Goal: Task Accomplishment & Management: Complete application form

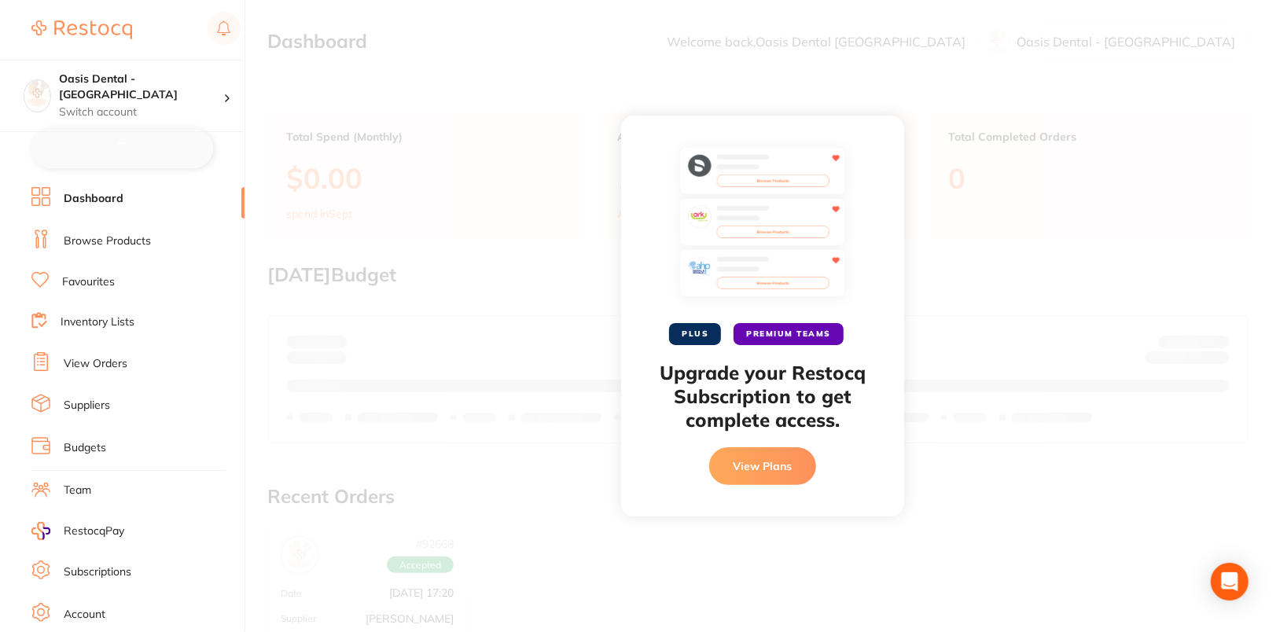
checkbox input "false"
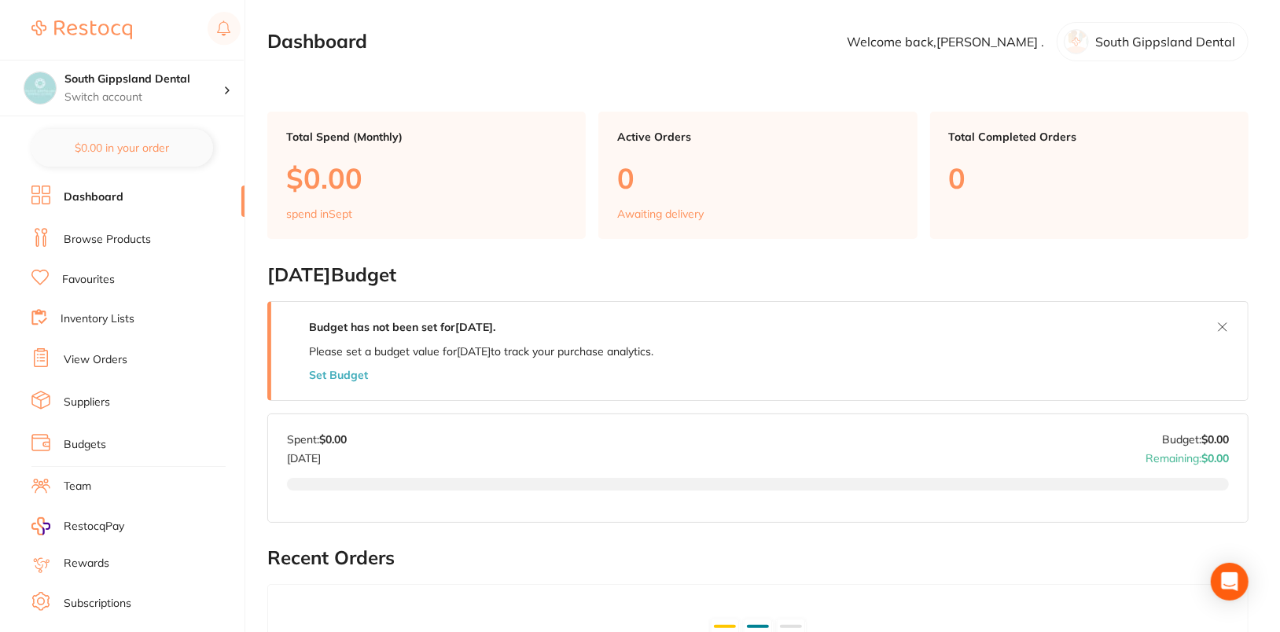
click at [107, 395] on link "Suppliers" at bounding box center [87, 403] width 46 height 16
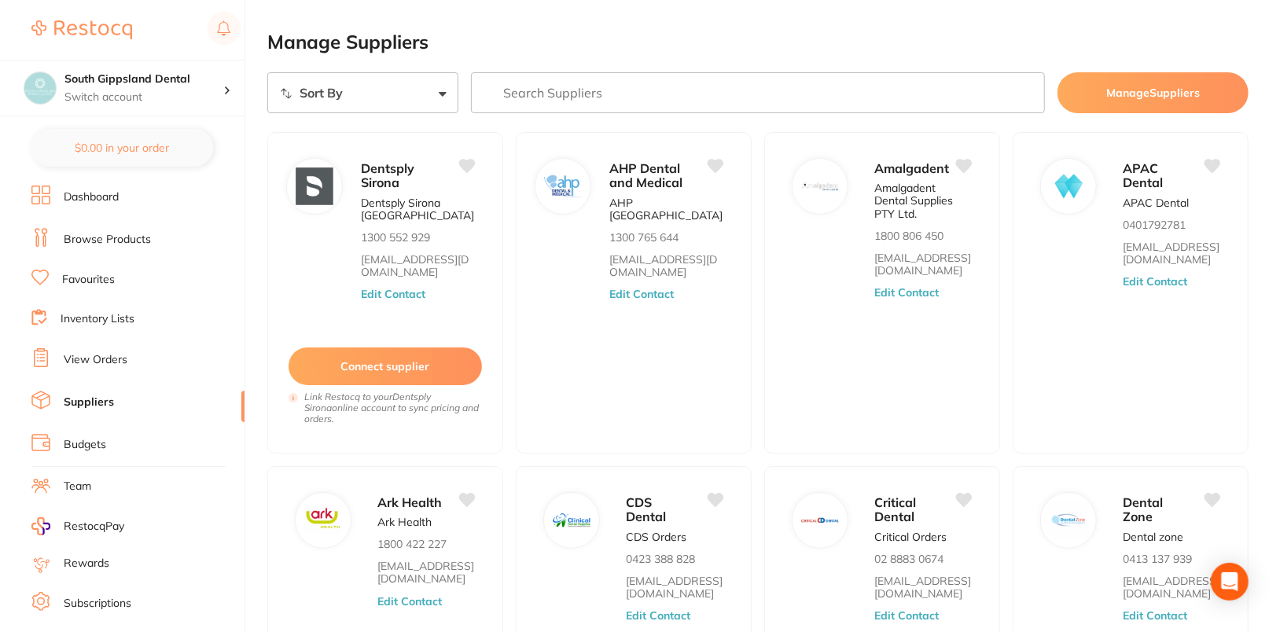
click at [604, 101] on input "search" at bounding box center [758, 92] width 574 height 41
paste input "Ivoclar"
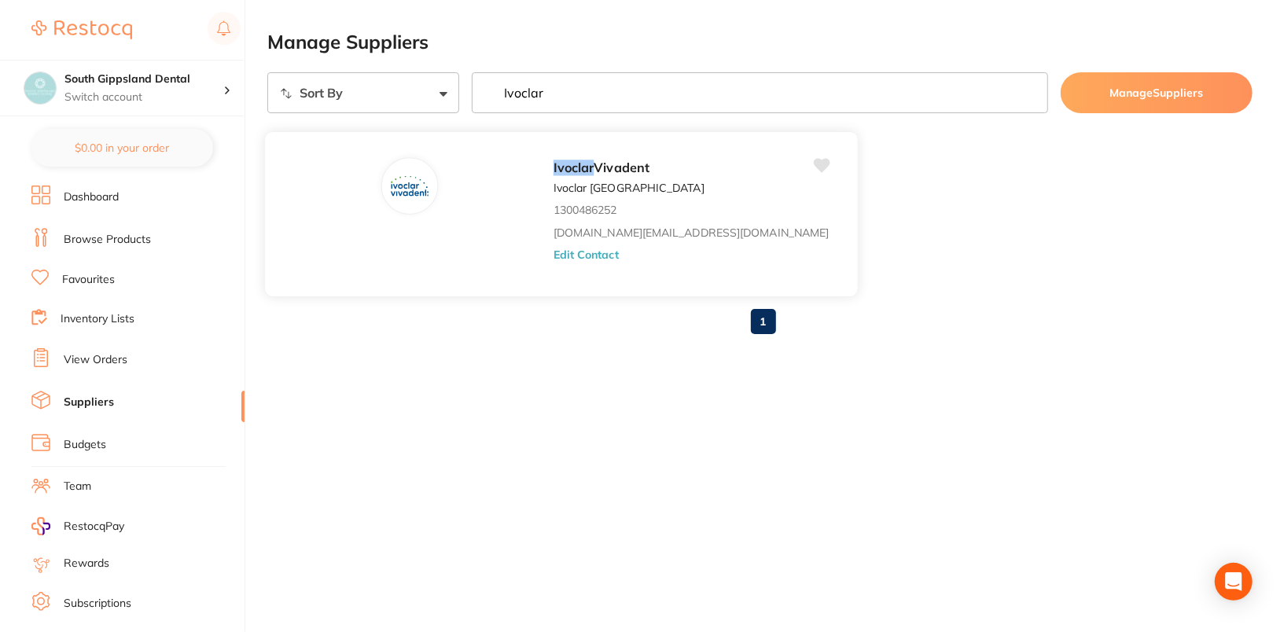
type input "Ivoclar"
click at [553, 249] on button "Edit Contact" at bounding box center [585, 254] width 65 height 13
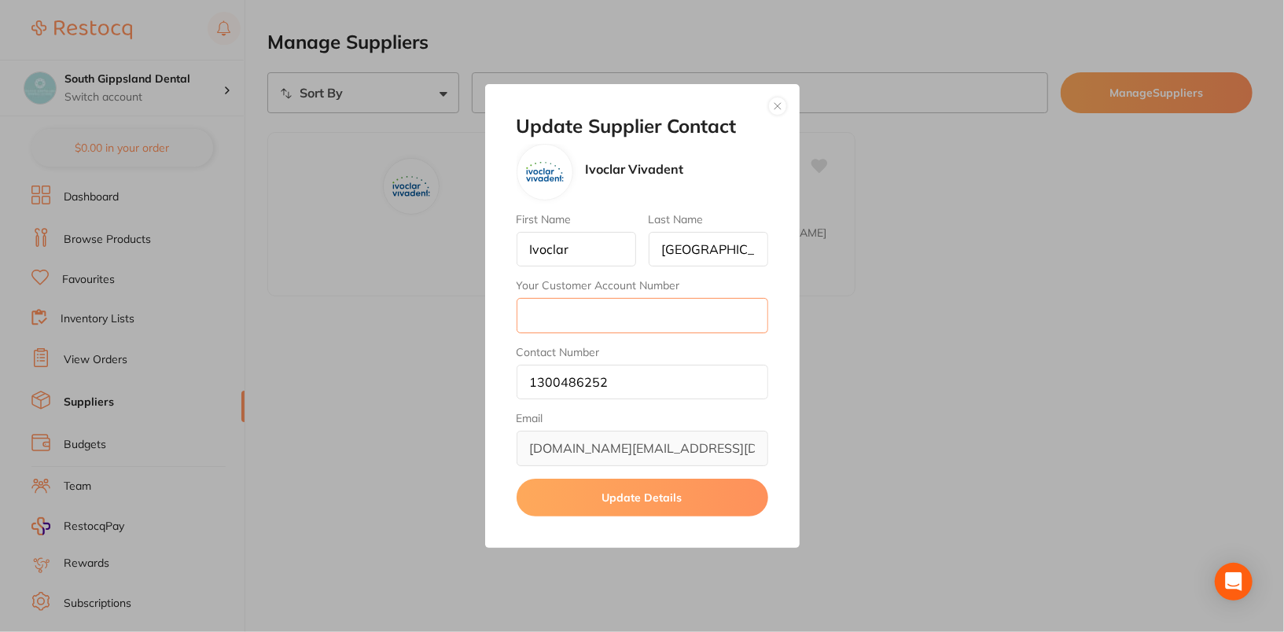
click at [585, 322] on input "Your Customer Account Number" at bounding box center [642, 315] width 252 height 35
paste input "6510789"
type input "6510789"
click at [679, 502] on button "Update Details" at bounding box center [642, 498] width 252 height 38
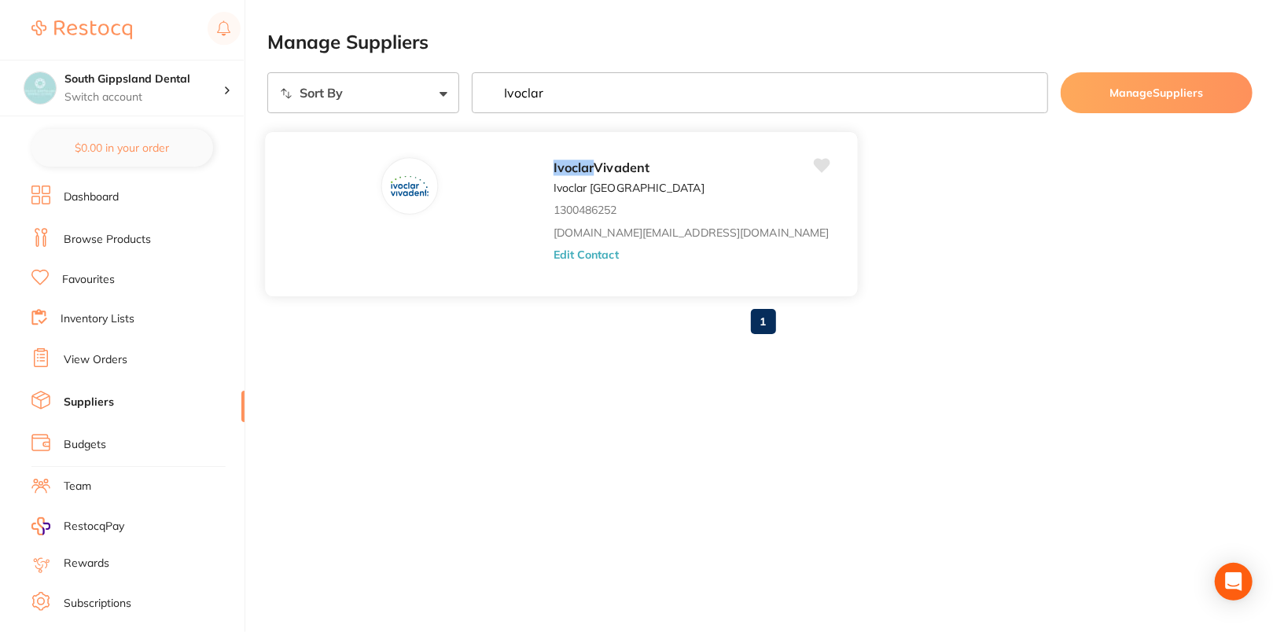
click at [553, 253] on button "Edit Contact" at bounding box center [585, 254] width 65 height 13
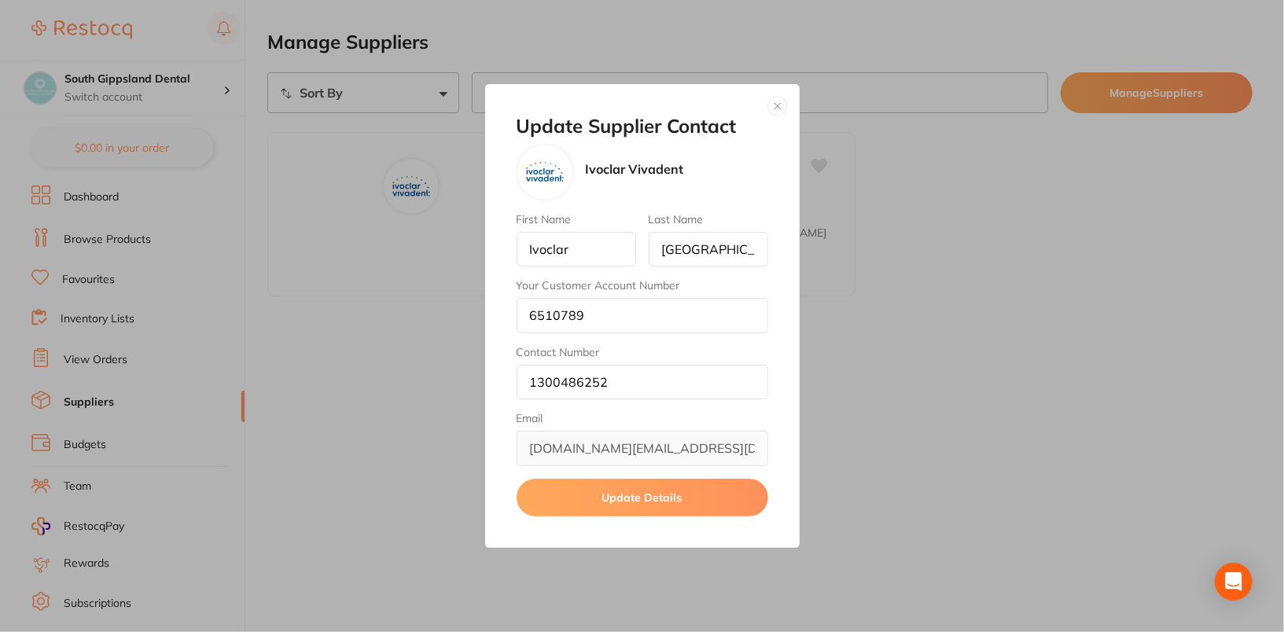
click at [774, 105] on button "button" at bounding box center [777, 106] width 19 height 19
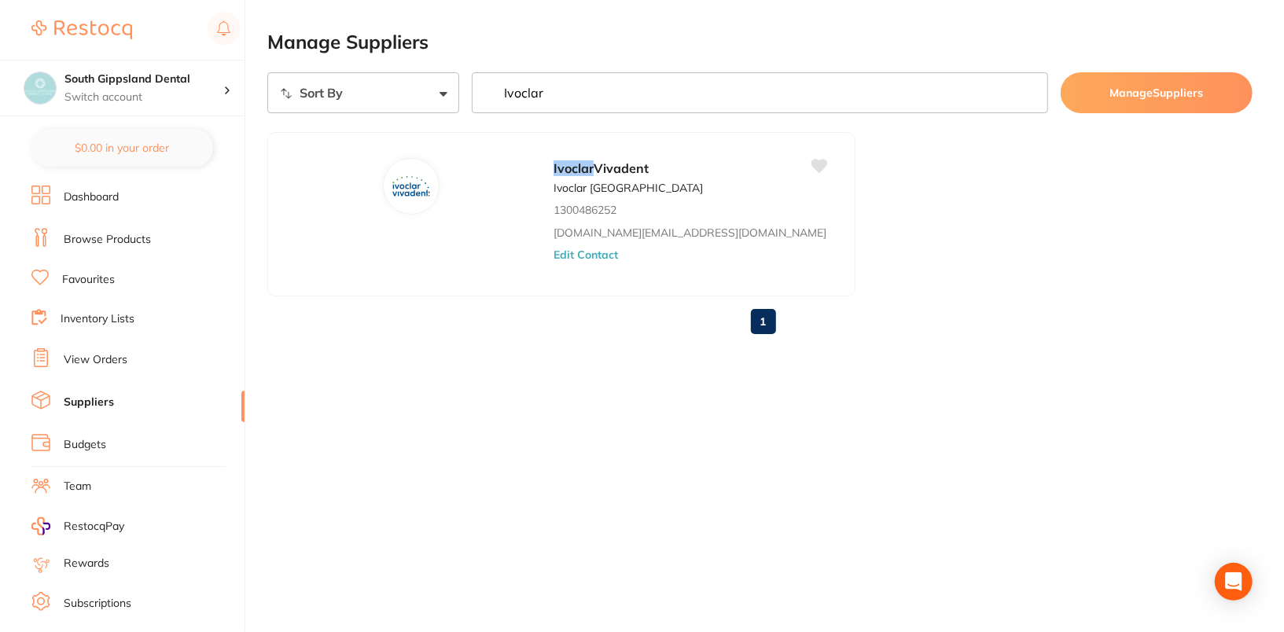
click at [930, 210] on ul "Ivoclar Vivadent Ivoclar Australia 1300486252 orders.au@ivoclar.com Edit Contact" at bounding box center [759, 214] width 985 height 164
click at [633, 108] on input "Ivoclar" at bounding box center [760, 92] width 576 height 41
paste input "Adam"
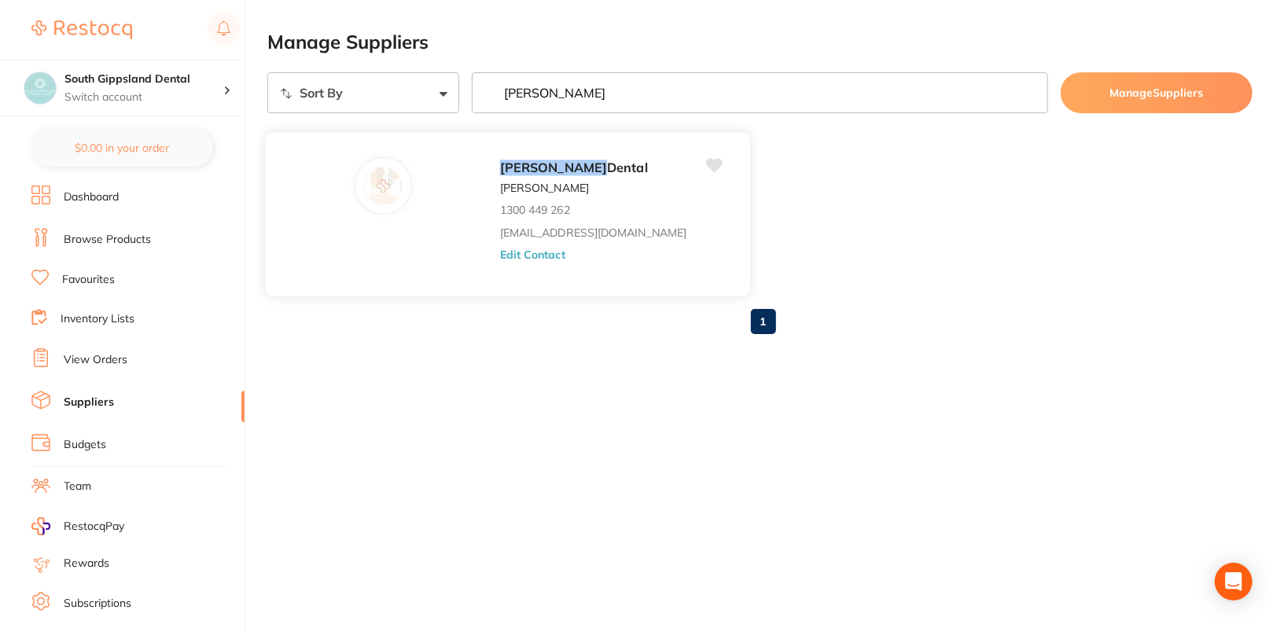
type input "Adam"
click at [500, 266] on div "Adam Dental Adam Dental 1300 449 262 save@adamdental.com.au Edit Contact" at bounding box center [617, 218] width 234 height 123
click at [500, 260] on button "Edit Contact" at bounding box center [532, 254] width 65 height 13
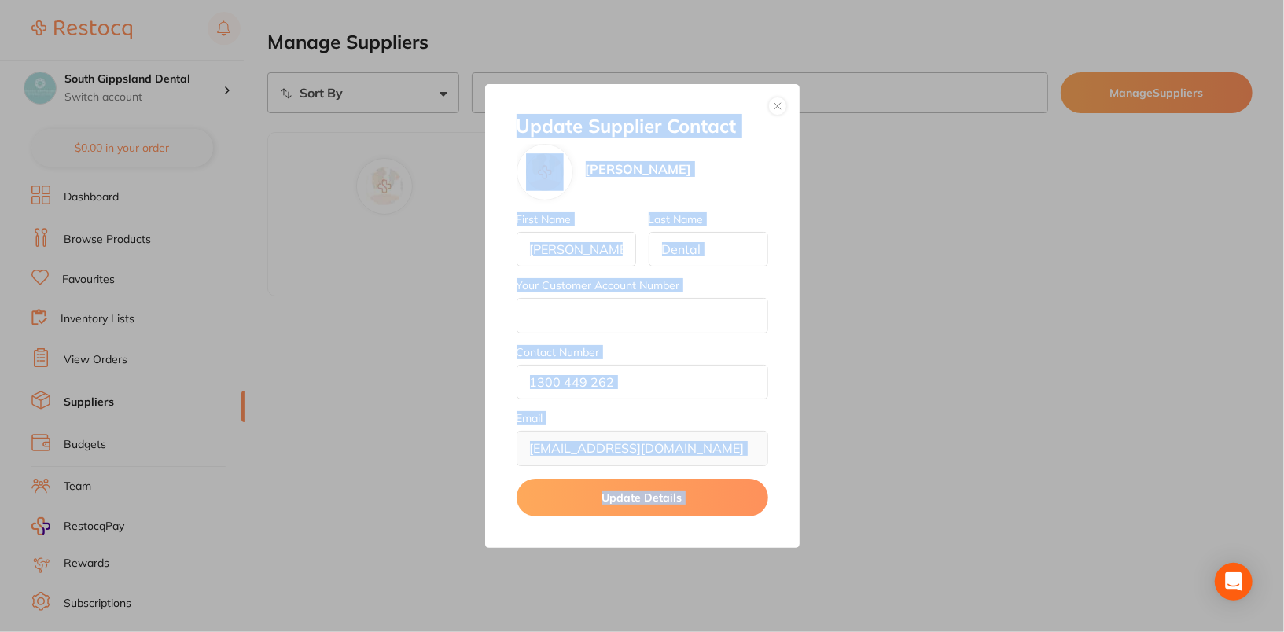
click at [580, 338] on div "First Name Adam Last Name Dental Your Customer Account Number Contact Number 13…" at bounding box center [642, 339] width 252 height 253
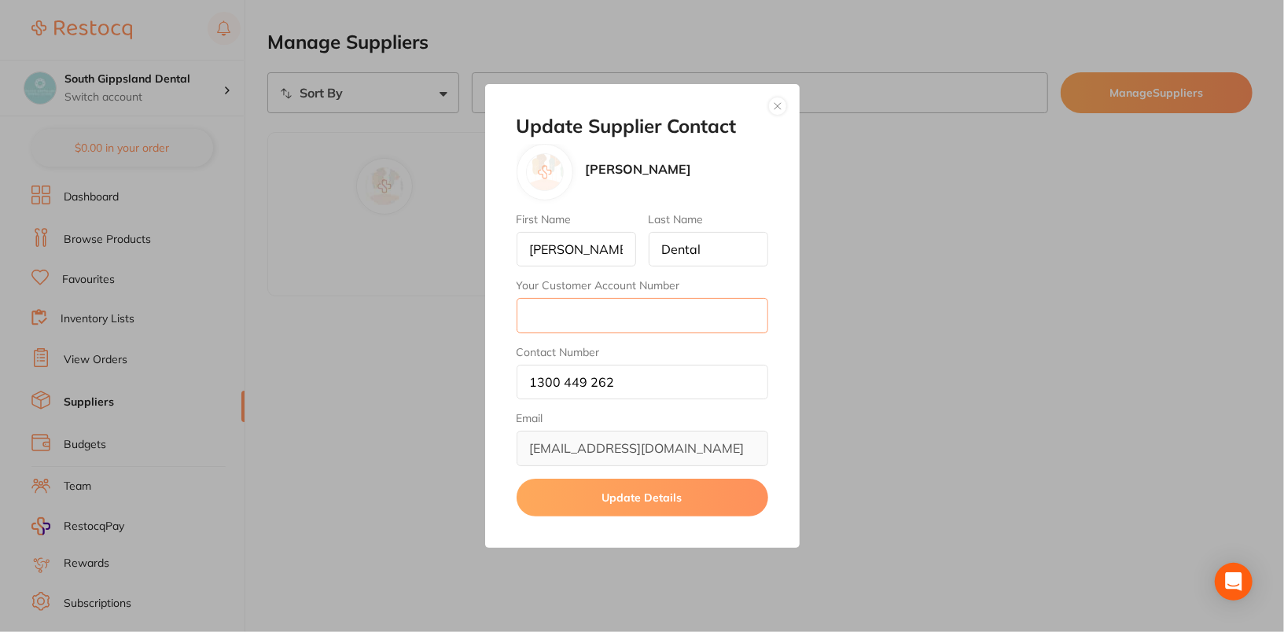
click at [588, 323] on input "Your Customer Account Number" at bounding box center [642, 315] width 252 height 35
paste input "AD11996"
type input "AD11996"
click at [668, 486] on button "Update Details" at bounding box center [642, 498] width 252 height 38
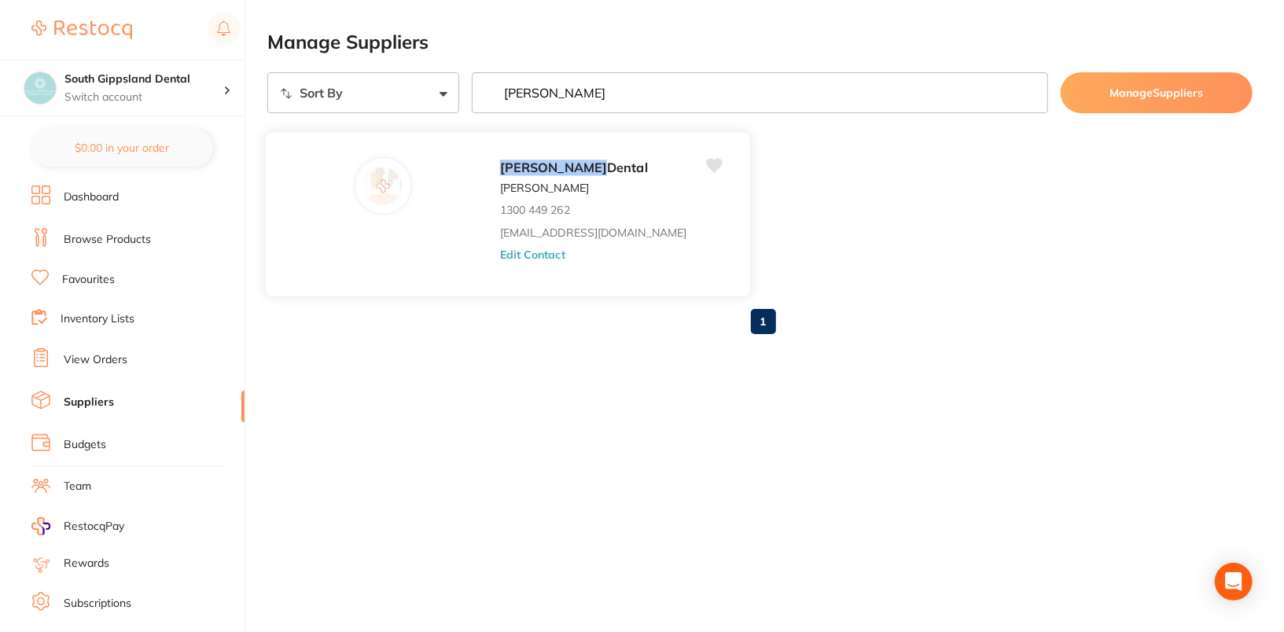
click at [500, 260] on div "Adam Dental Adam Dental 1300 449 262 save@adamdental.com.au Edit Contact" at bounding box center [617, 218] width 234 height 123
click at [500, 255] on button "Edit Contact" at bounding box center [532, 254] width 65 height 13
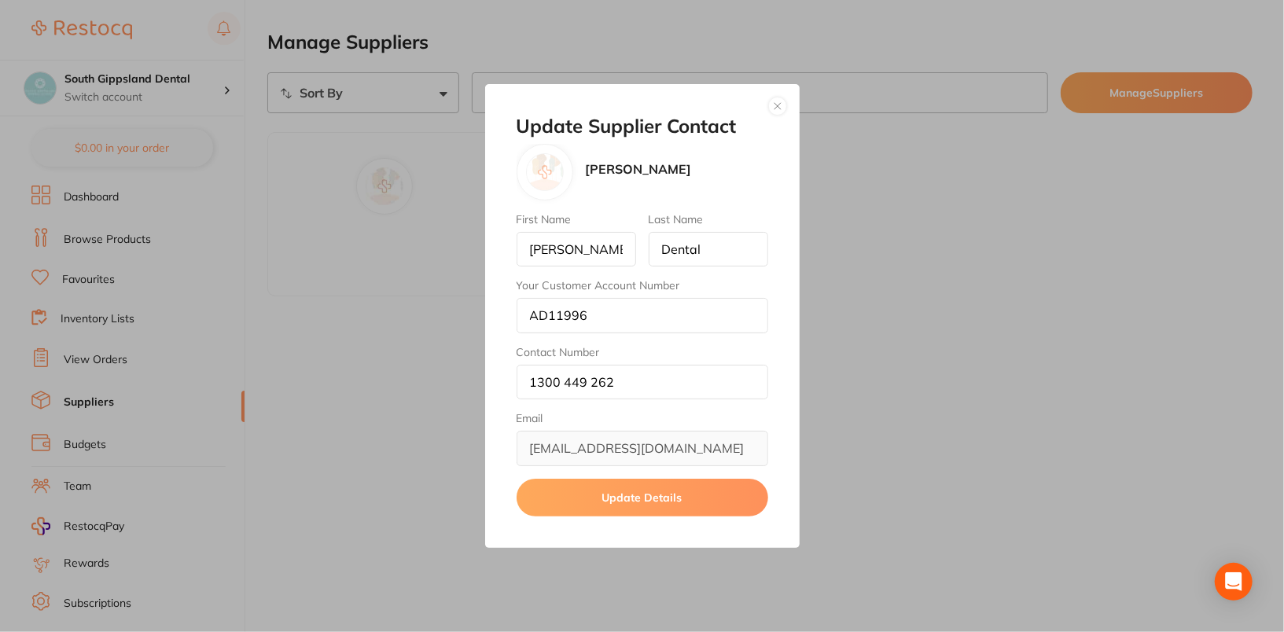
click at [774, 106] on button "button" at bounding box center [777, 106] width 19 height 19
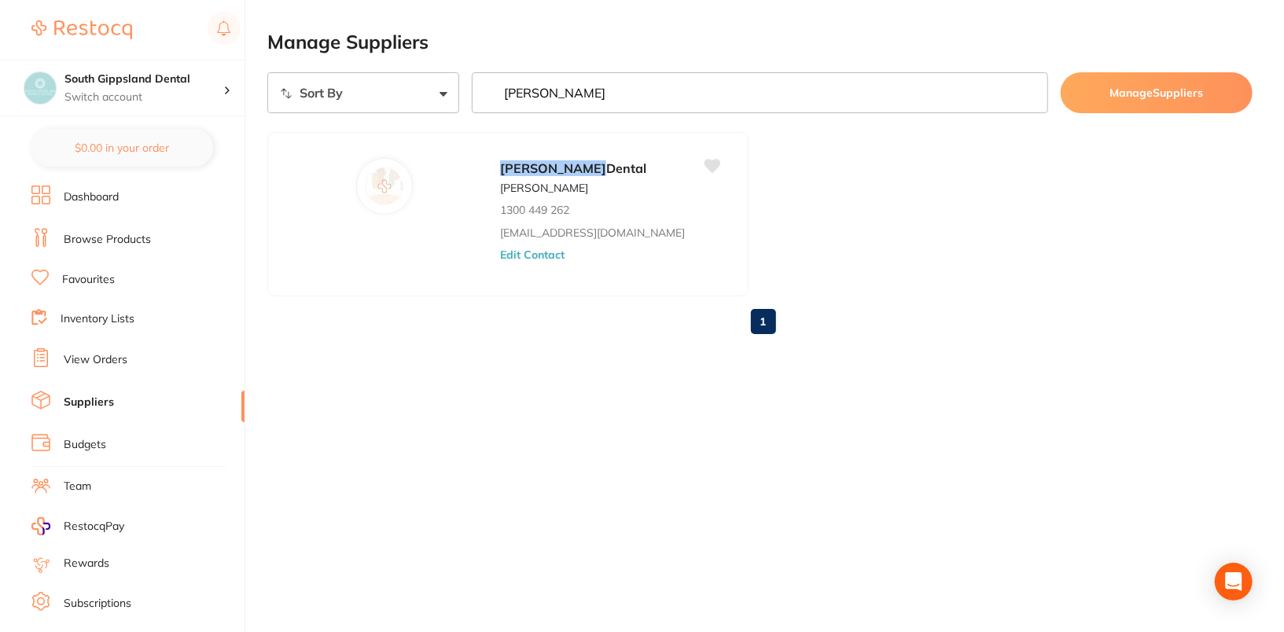
click at [893, 192] on ul "Adam Dental Adam Dental 1300 449 262 save@adamdental.com.au Edit Contact" at bounding box center [759, 214] width 985 height 164
click at [668, 102] on input "Adam" at bounding box center [760, 92] width 576 height 41
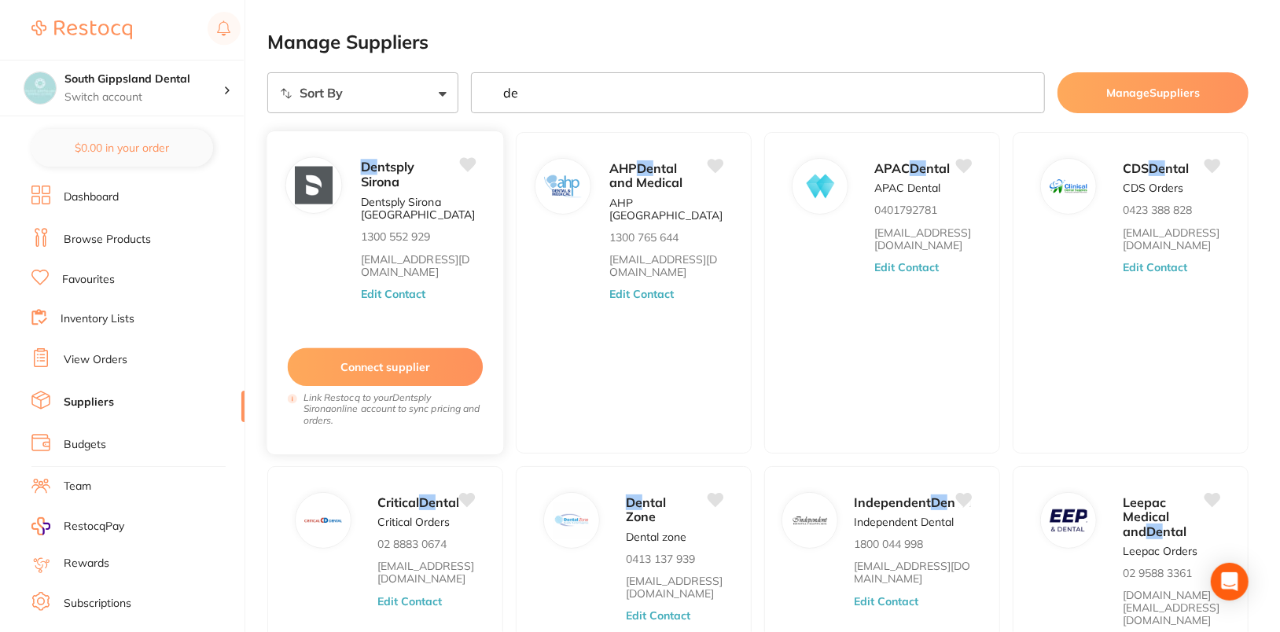
type input "de"
click at [408, 296] on button "Edit Contact" at bounding box center [393, 294] width 65 height 13
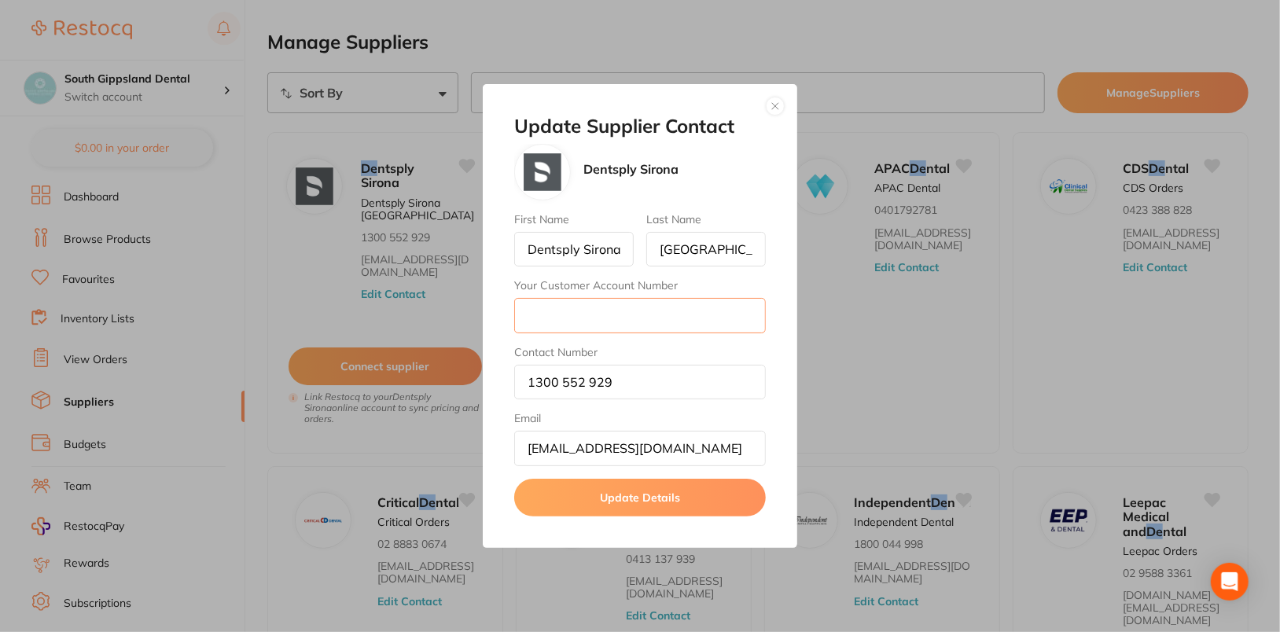
click at [672, 314] on input "Your Customer Account Number" at bounding box center [640, 315] width 252 height 35
paste input "CA004373"
type input "CA004373"
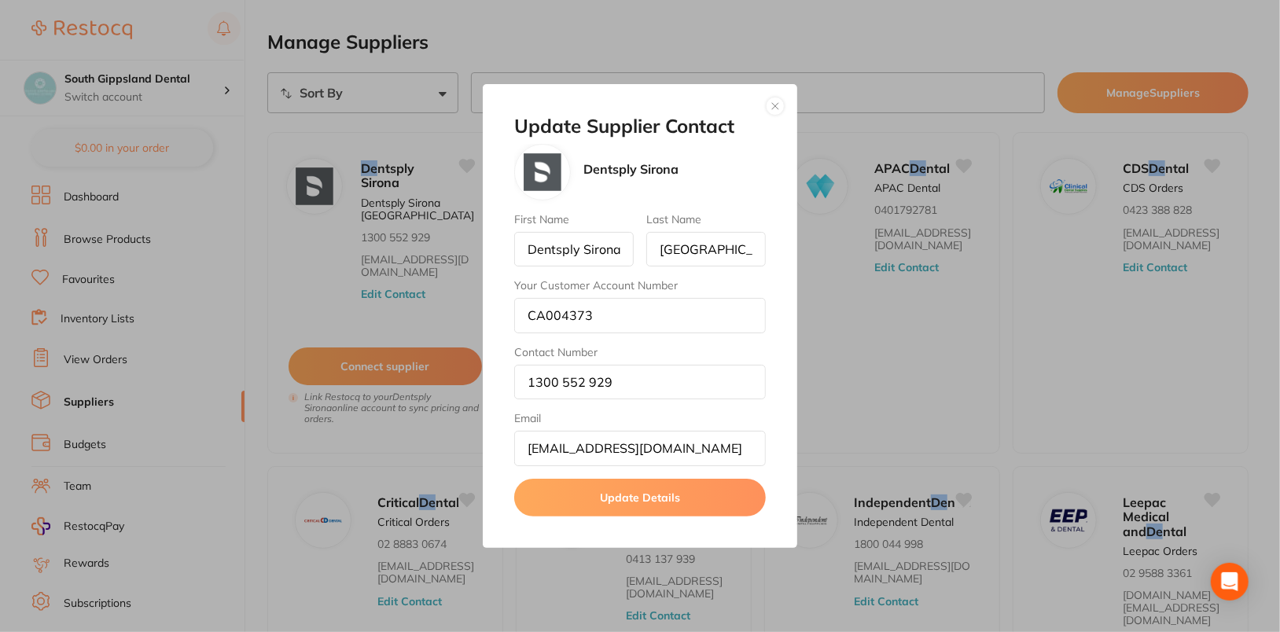
click at [704, 480] on button "Update Details" at bounding box center [640, 498] width 252 height 38
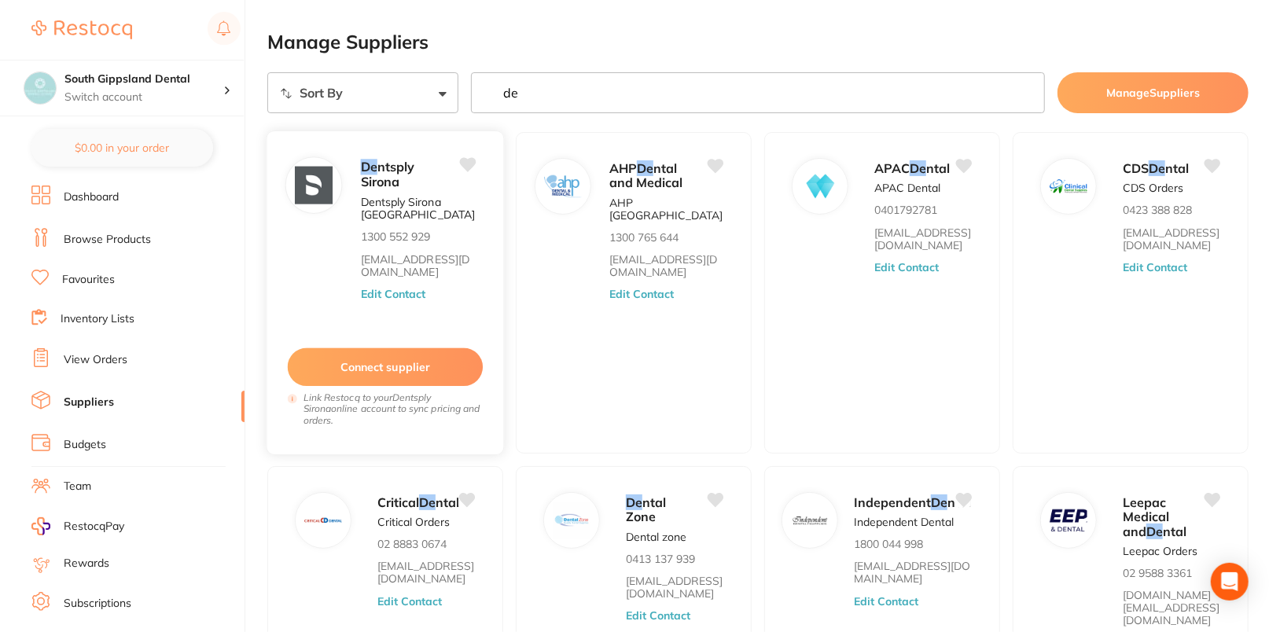
click at [421, 288] on button "Edit Contact" at bounding box center [393, 294] width 65 height 13
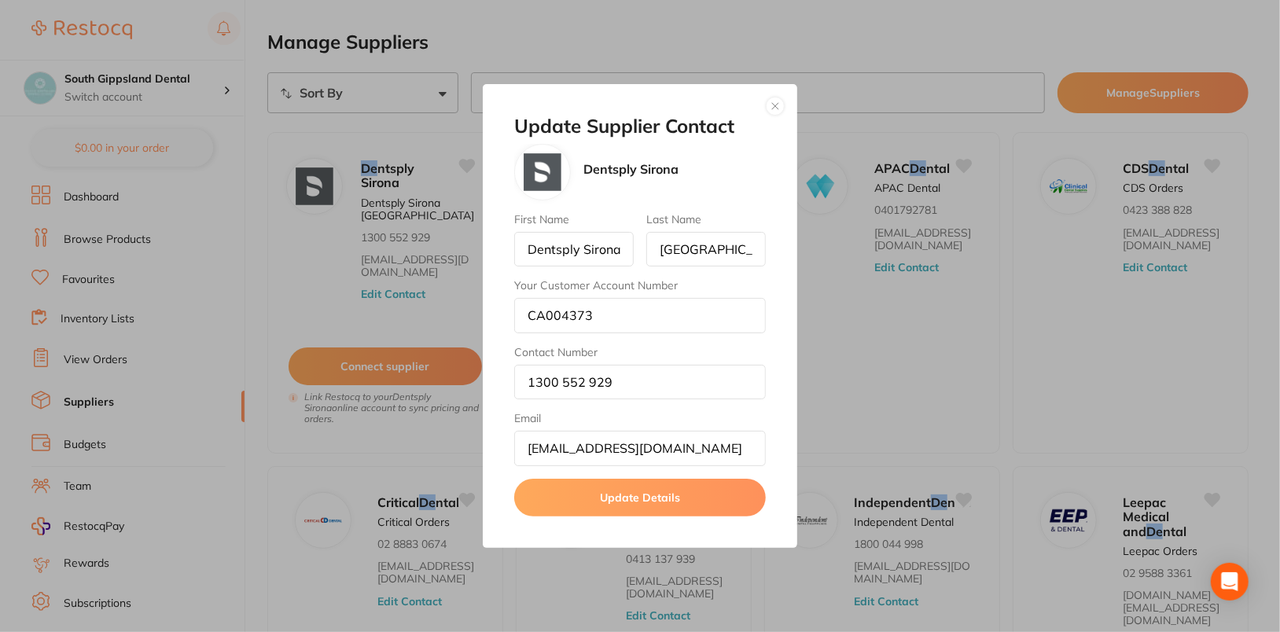
click at [783, 105] on button "button" at bounding box center [775, 106] width 19 height 19
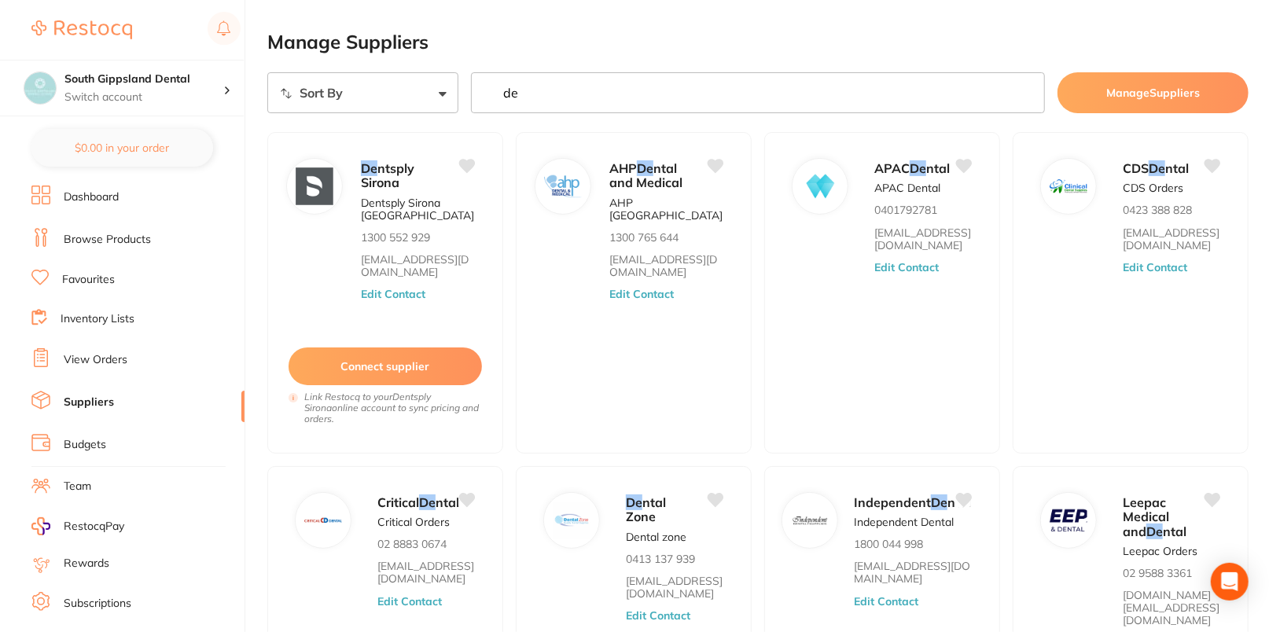
click at [912, 23] on main "Manage Suppliers Sort By A-Z Z-A de Manage Suppliers De ntsply Sirona Dentsply …" at bounding box center [773, 504] width 1013 height 1008
click at [1026, 86] on input "de" at bounding box center [758, 92] width 574 height 41
click at [1027, 92] on input "de" at bounding box center [758, 92] width 574 height 41
click at [967, 24] on main "Manage Suppliers Sort By A-Z Z-A Manage Suppliers De ntsply Sirona Dentsply Sir…" at bounding box center [773, 504] width 1013 height 1008
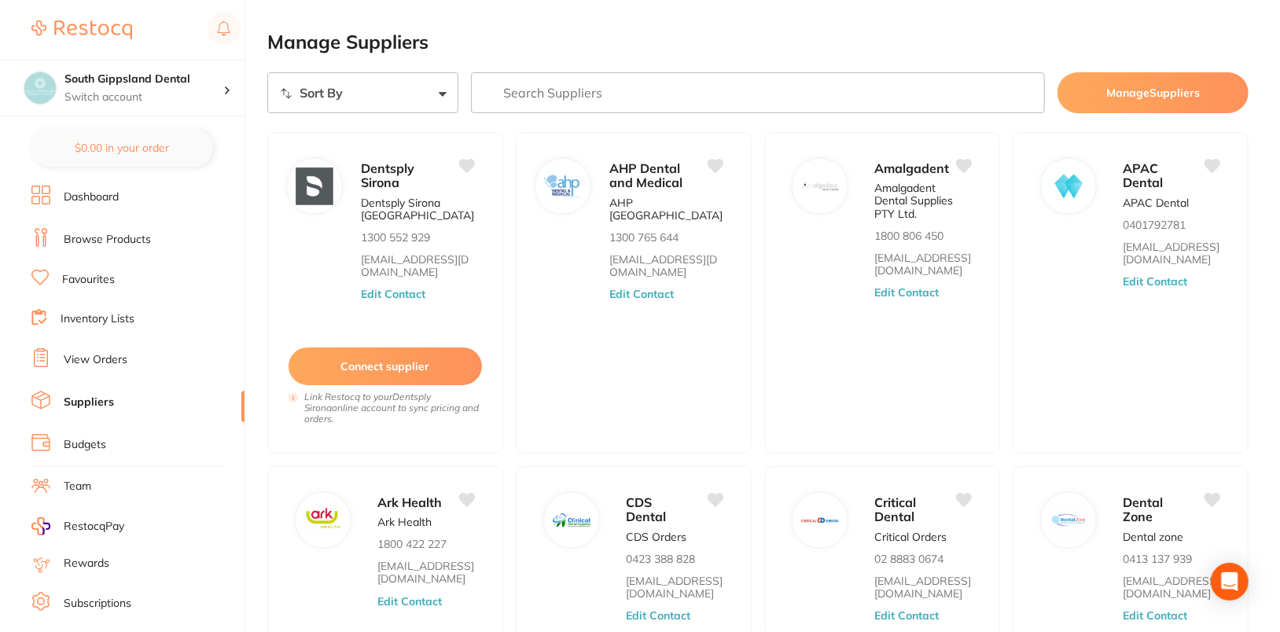
click at [659, 95] on input "search" at bounding box center [758, 92] width 574 height 41
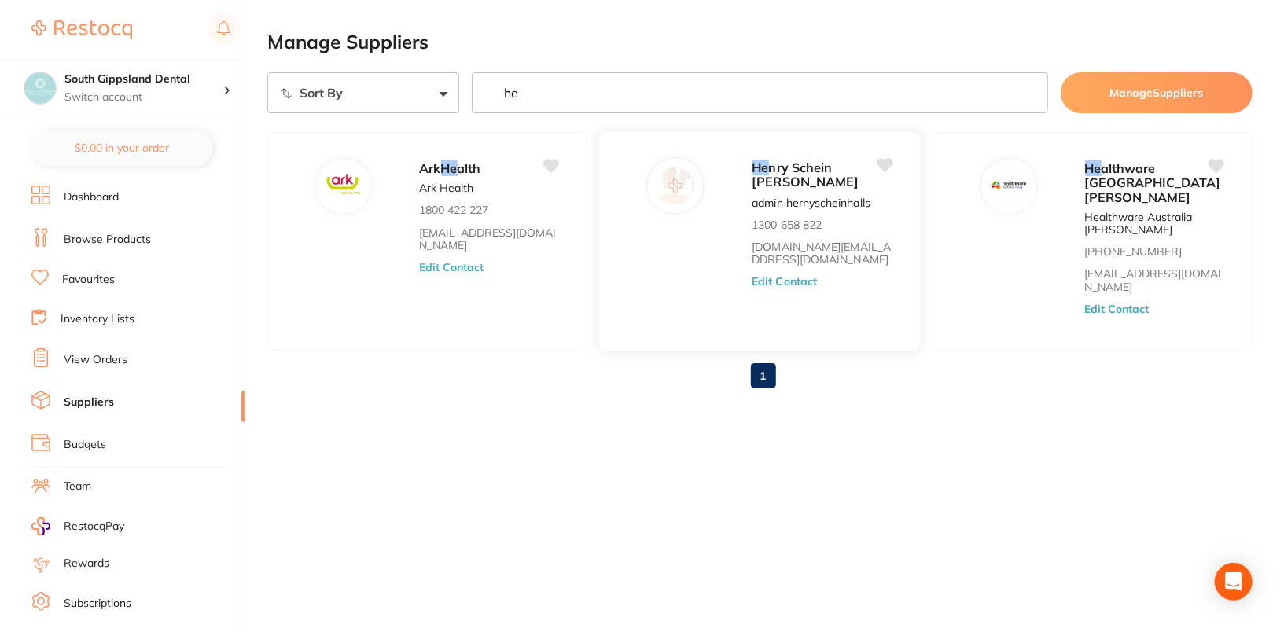
type input "he"
click at [756, 281] on button "Edit Contact" at bounding box center [784, 282] width 65 height 13
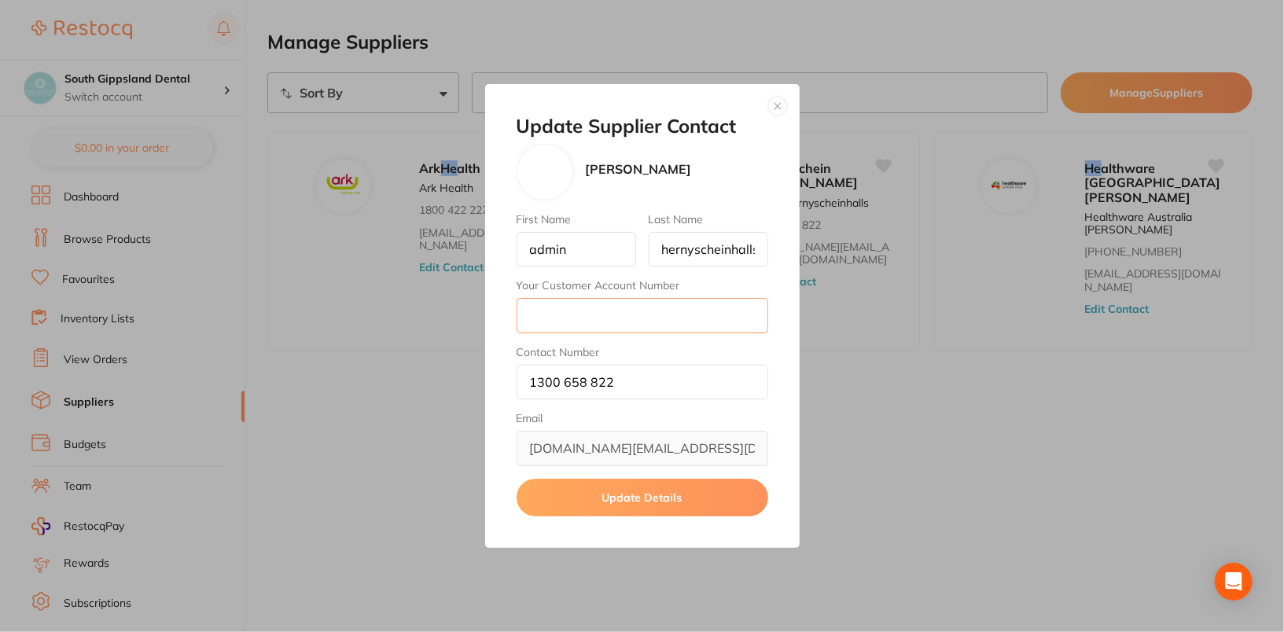
click at [598, 314] on input "Your Customer Account Number" at bounding box center [642, 315] width 252 height 35
paste input "3WIN001"
type input "3WIN001"
click at [721, 494] on button "Update Details" at bounding box center [642, 498] width 252 height 38
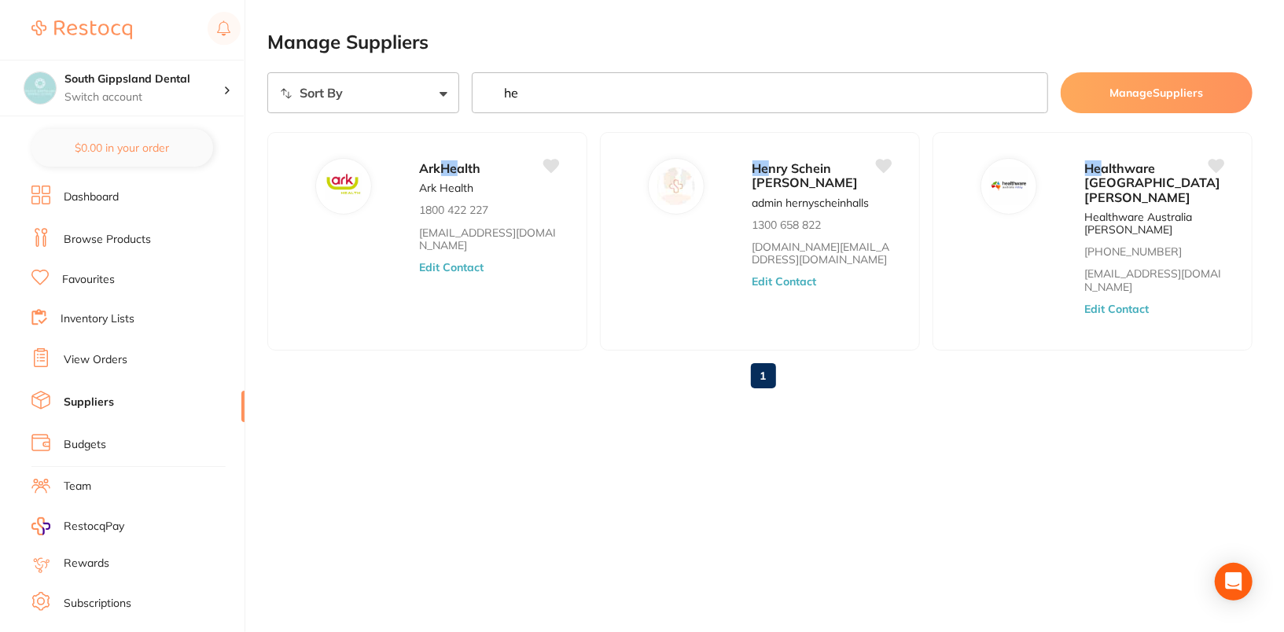
click at [119, 247] on li "Browse Products" at bounding box center [137, 240] width 213 height 24
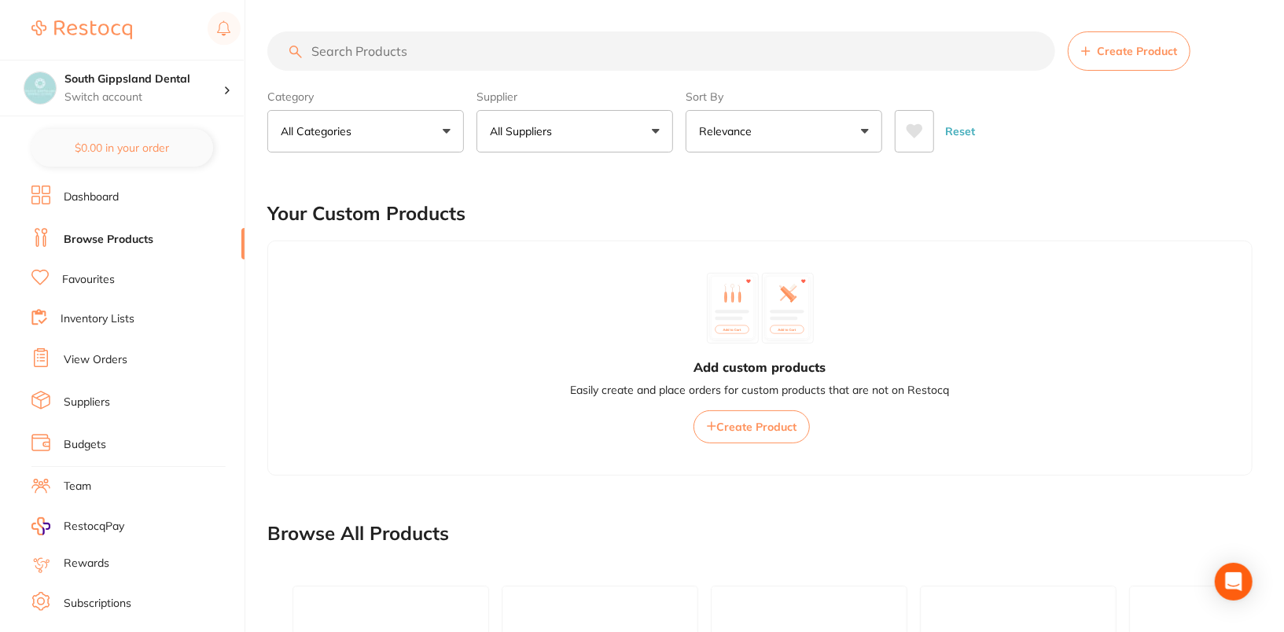
click at [1133, 56] on span "Create Product" at bounding box center [1137, 51] width 80 height 13
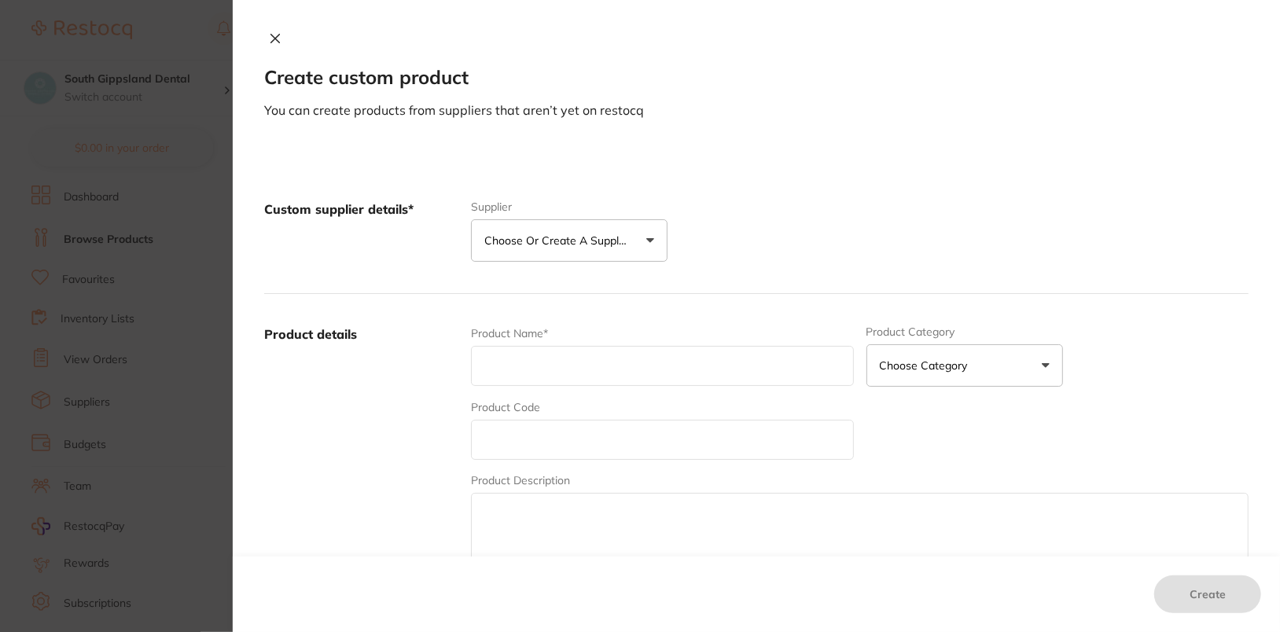
click at [534, 266] on div "Custom supplier details* Supplier Choose or create a supplier Create custom sup…" at bounding box center [756, 231] width 984 height 125
click at [554, 247] on p "Choose or create a supplier" at bounding box center [558, 241] width 149 height 16
click at [564, 293] on button "Create custom supplier" at bounding box center [556, 288] width 147 height 14
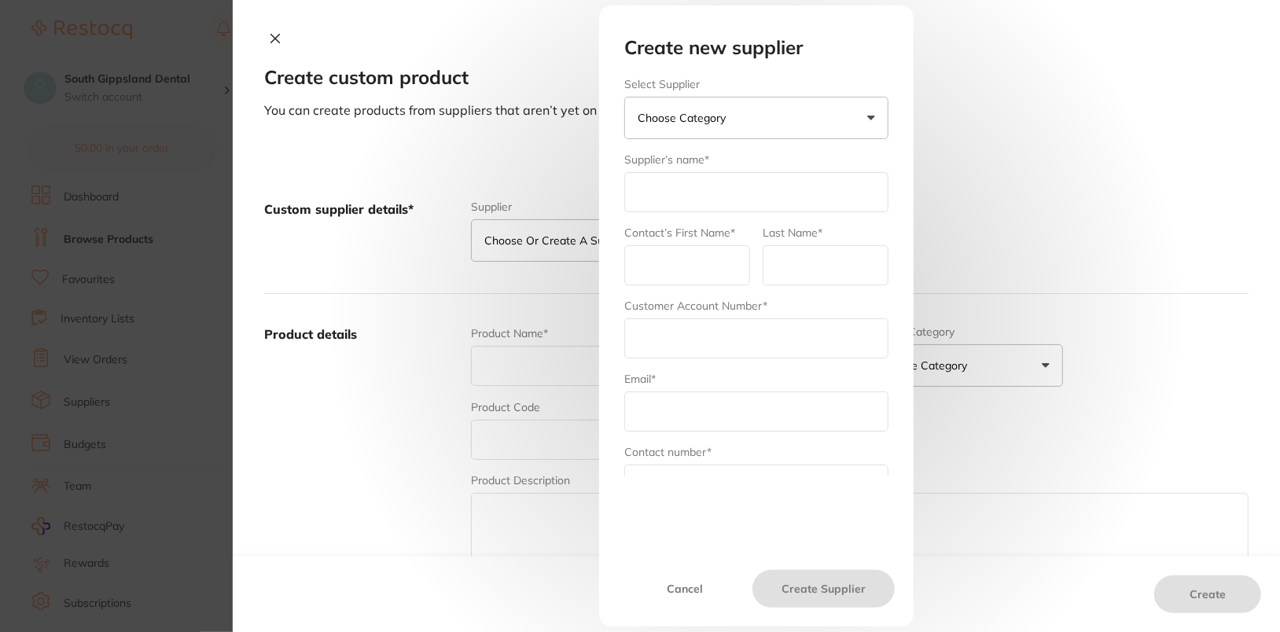
click at [807, 124] on button "Choose Category" at bounding box center [756, 118] width 264 height 42
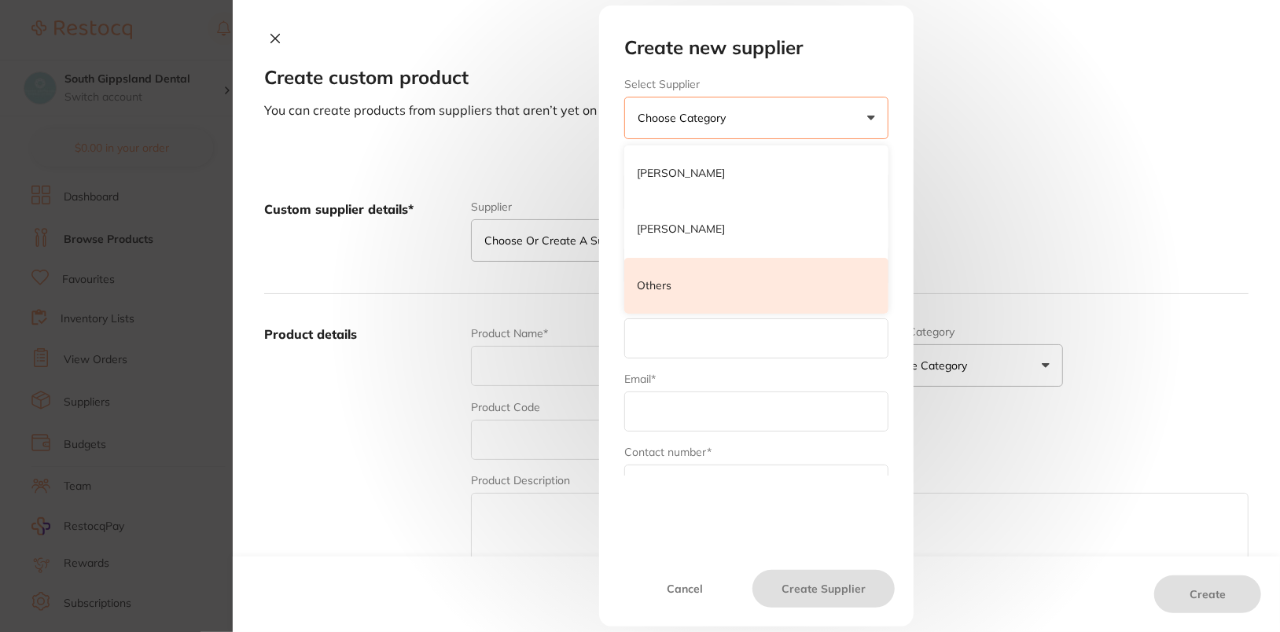
click at [744, 293] on li "Others" at bounding box center [756, 286] width 264 height 57
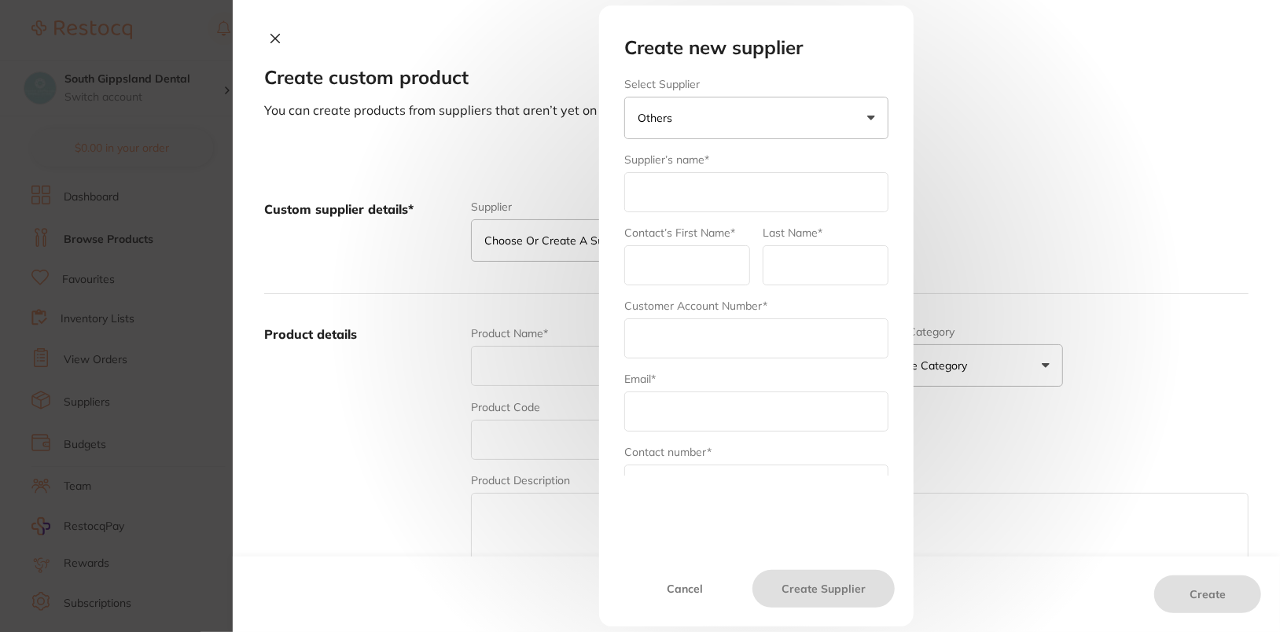
click at [726, 200] on input "text" at bounding box center [756, 192] width 264 height 40
paste input "Medident"
type input "Medident"
click at [721, 261] on input "text" at bounding box center [687, 265] width 126 height 40
type input "N"
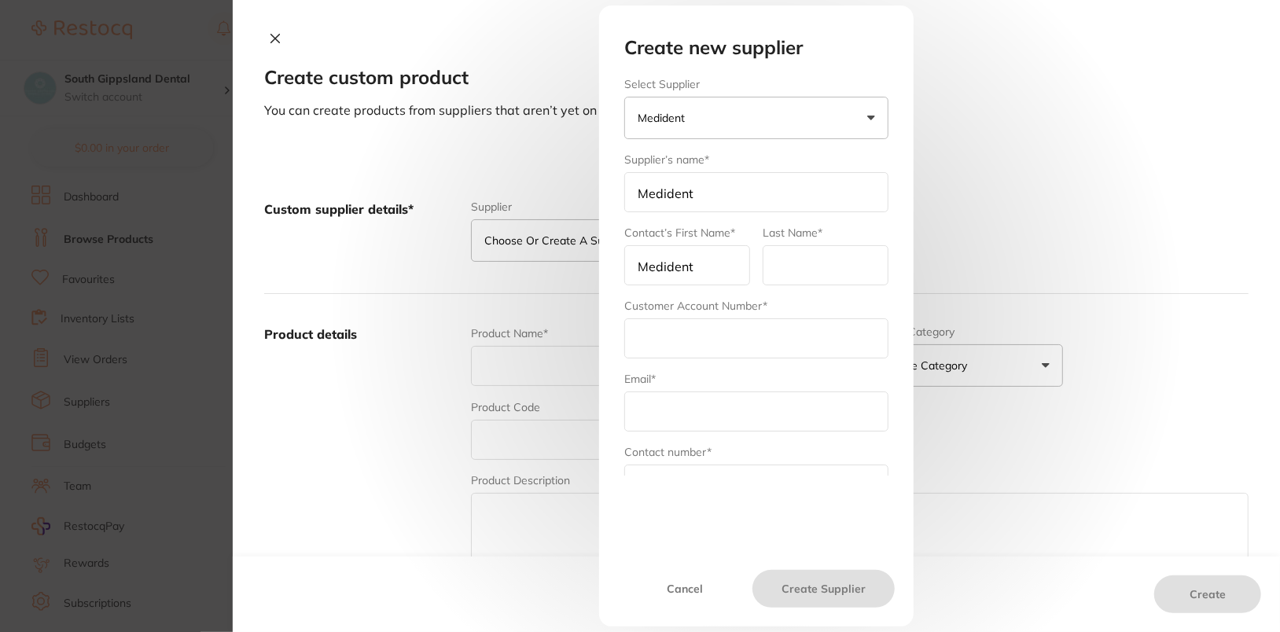
type input "Medident"
type input "Australia"
click at [700, 327] on input "text" at bounding box center [756, 338] width 264 height 40
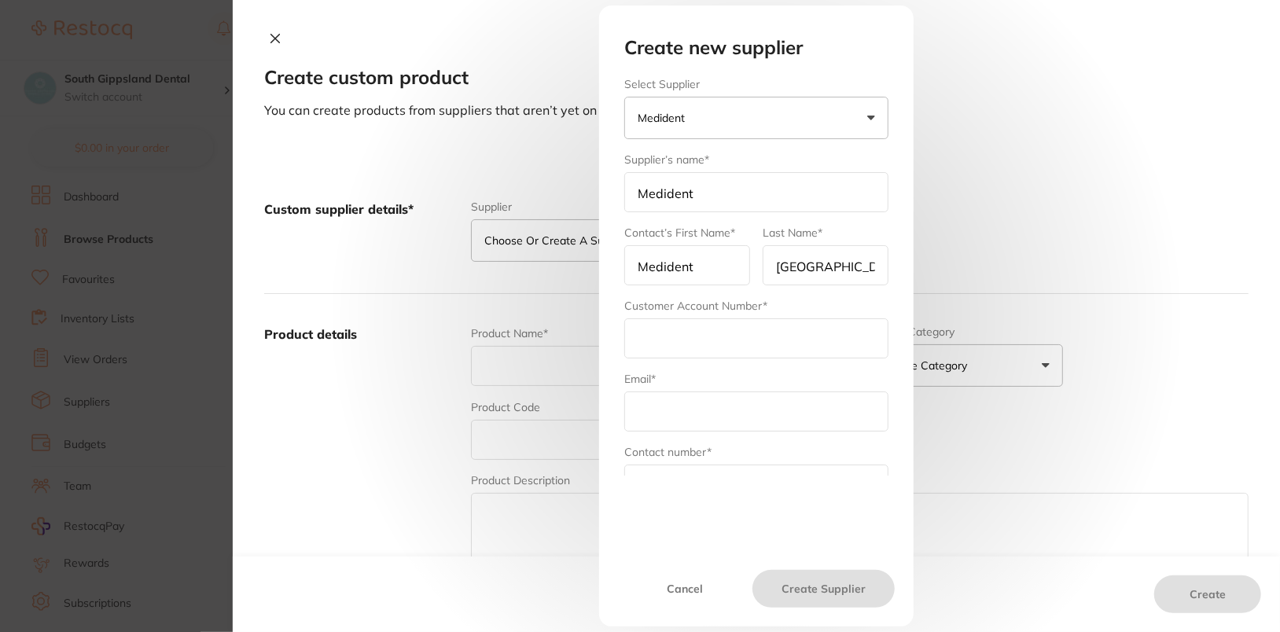
paste input "D3953LEKA"
type input "D3953LEKA"
click at [770, 400] on input "text" at bounding box center [756, 411] width 264 height 40
click at [660, 260] on input "Medident" at bounding box center [687, 265] width 126 height 40
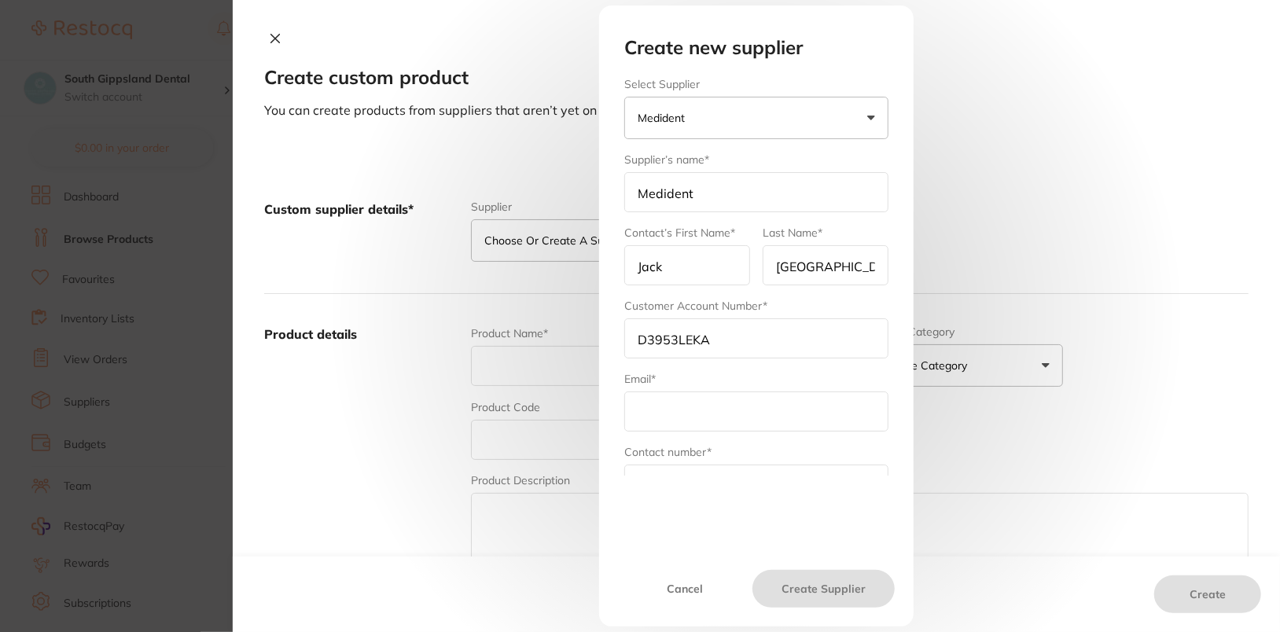
type input "Jackie"
type input "a"
type input "Marco"
click at [735, 426] on input "text" at bounding box center [756, 411] width 264 height 40
click at [706, 386] on div "Email*" at bounding box center [756, 401] width 264 height 61
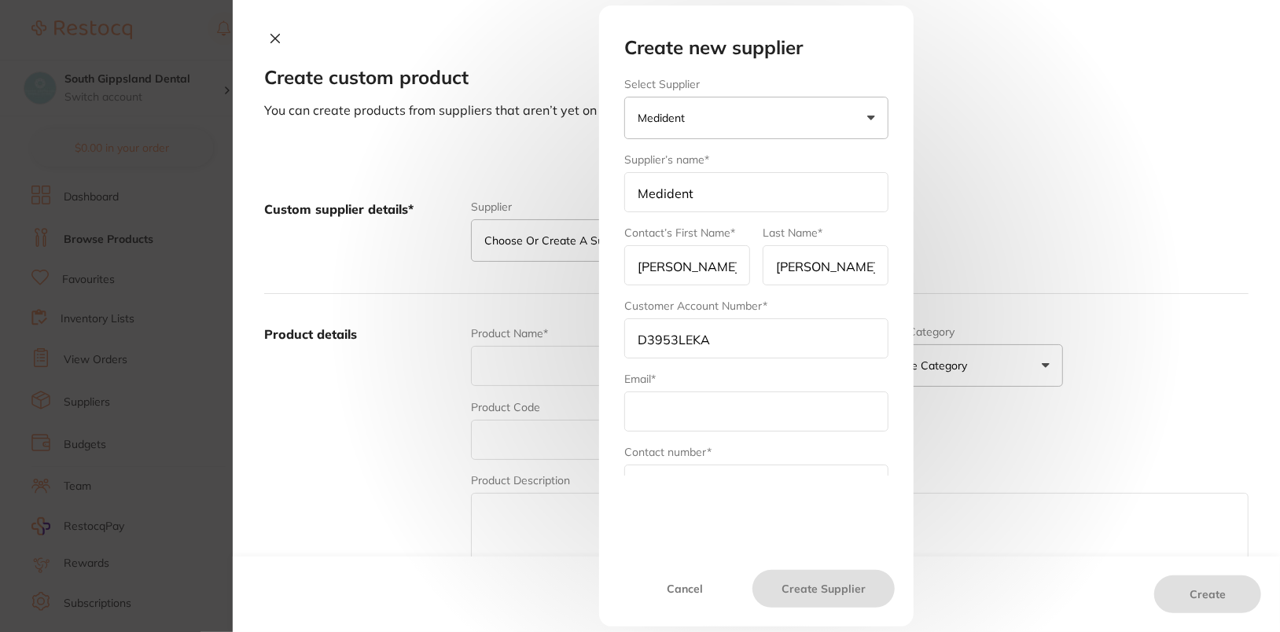
click at [706, 400] on input "text" at bounding box center [756, 411] width 264 height 40
paste input "medident@medident.com.au"
type input "medident@medident.com.au"
click at [763, 469] on input "text" at bounding box center [756, 485] width 264 height 40
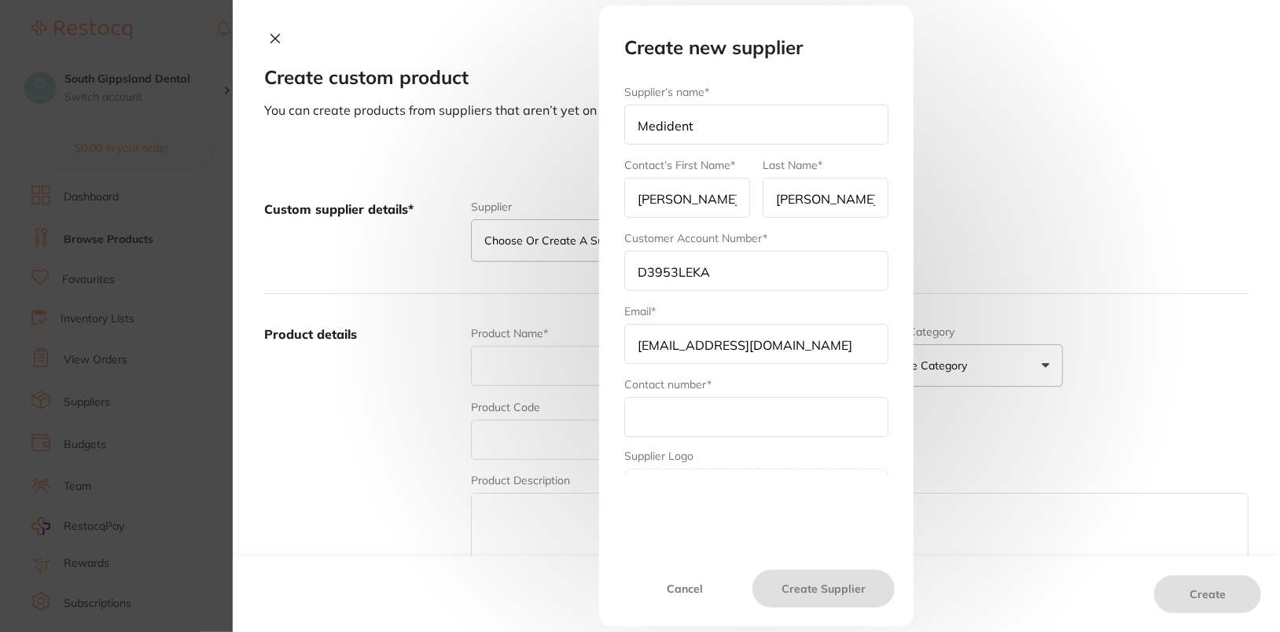
scroll to position [68, 0]
click at [684, 436] on form "Select Supplier Medident Henry Schein Halas Adam Dental Others Supplier’s name*…" at bounding box center [756, 283] width 264 height 549
click at [655, 414] on input "text" at bounding box center [756, 416] width 264 height 40
paste input "1300 886 674"
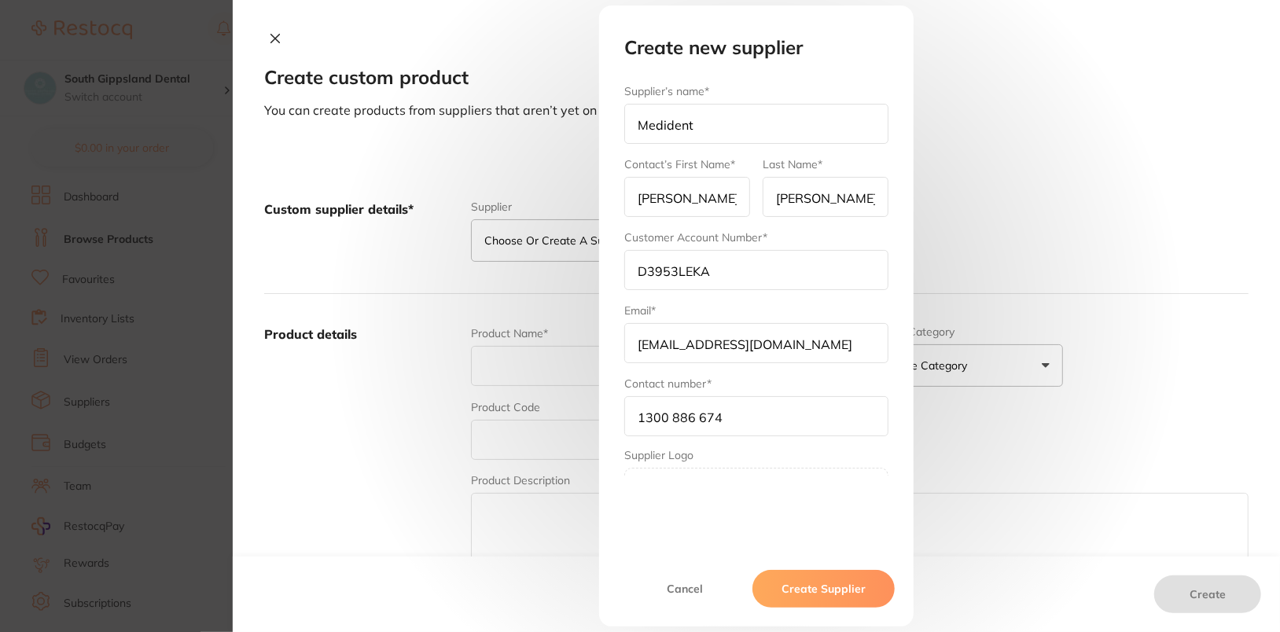
type input "1300 886 674"
click at [617, 414] on div "Select Supplier Medident Henry Schein Halas Adam Dental Others Supplier’s name*…" at bounding box center [756, 277] width 302 height 399
click at [849, 586] on button "Create Supplier" at bounding box center [823, 589] width 142 height 38
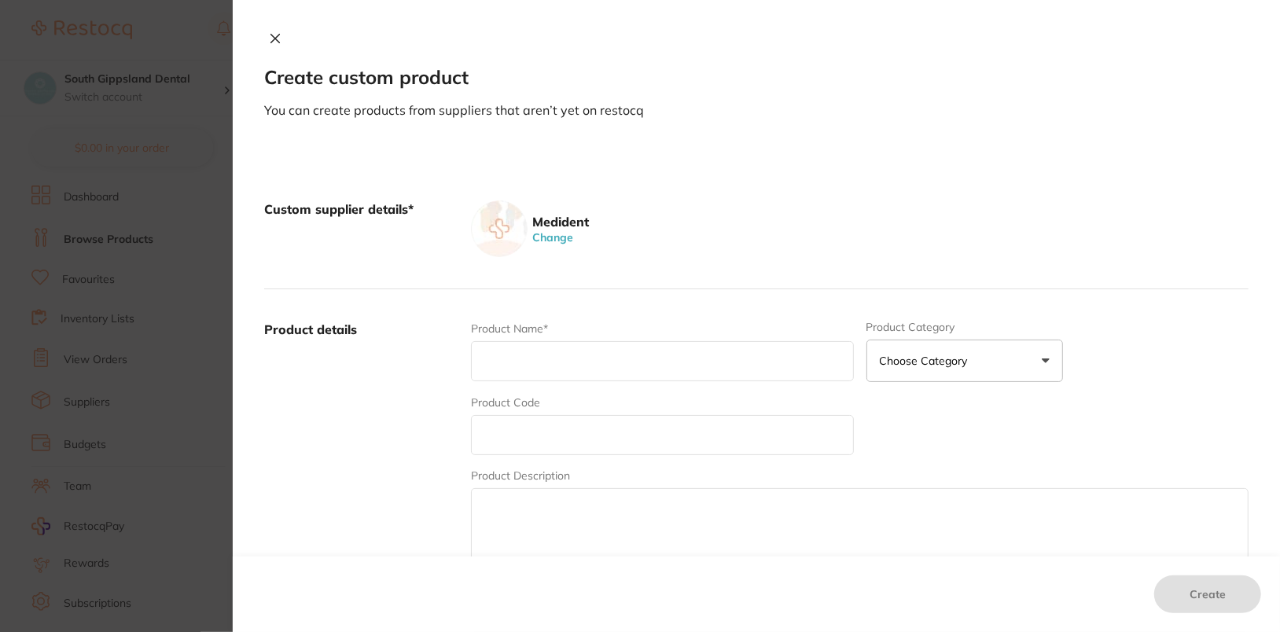
click at [859, 200] on div "Medident Change" at bounding box center [859, 228] width 777 height 57
click at [519, 226] on img at bounding box center [499, 228] width 57 height 57
click at [538, 231] on button "Change" at bounding box center [552, 237] width 50 height 14
click at [633, 236] on button "Choose or create a supplier" at bounding box center [569, 240] width 197 height 42
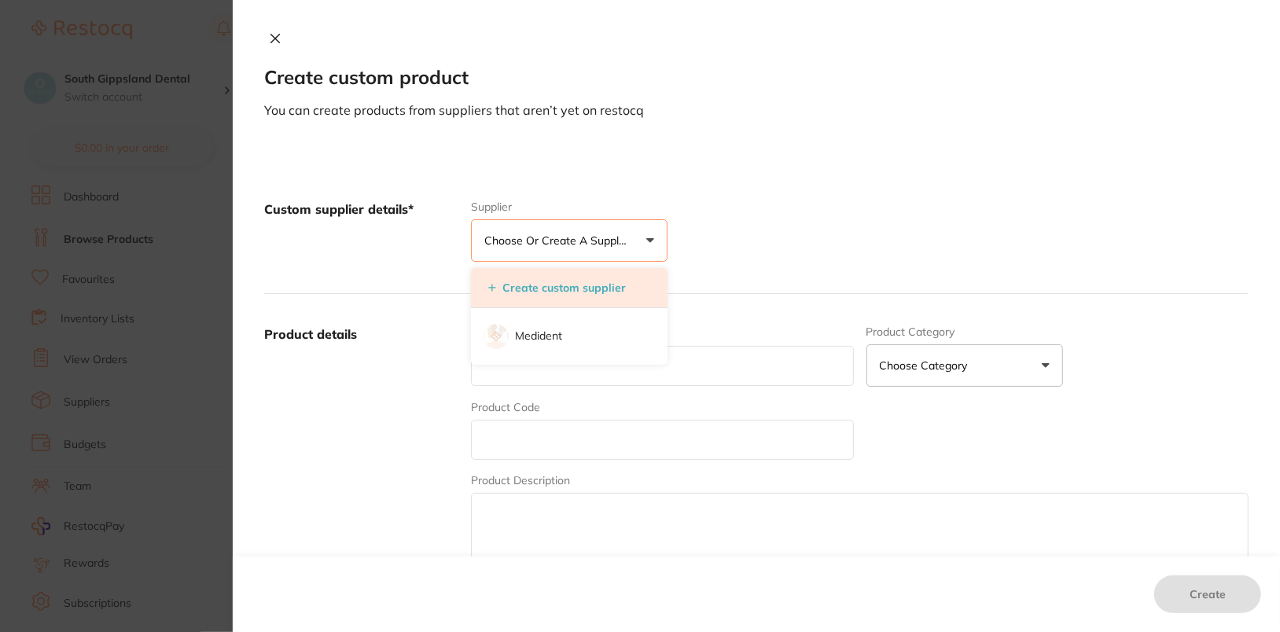
click at [551, 300] on li "Create custom supplier" at bounding box center [569, 288] width 197 height 40
click at [640, 286] on li "Create custom supplier" at bounding box center [569, 288] width 197 height 40
click at [567, 283] on button "Create custom supplier" at bounding box center [556, 288] width 147 height 14
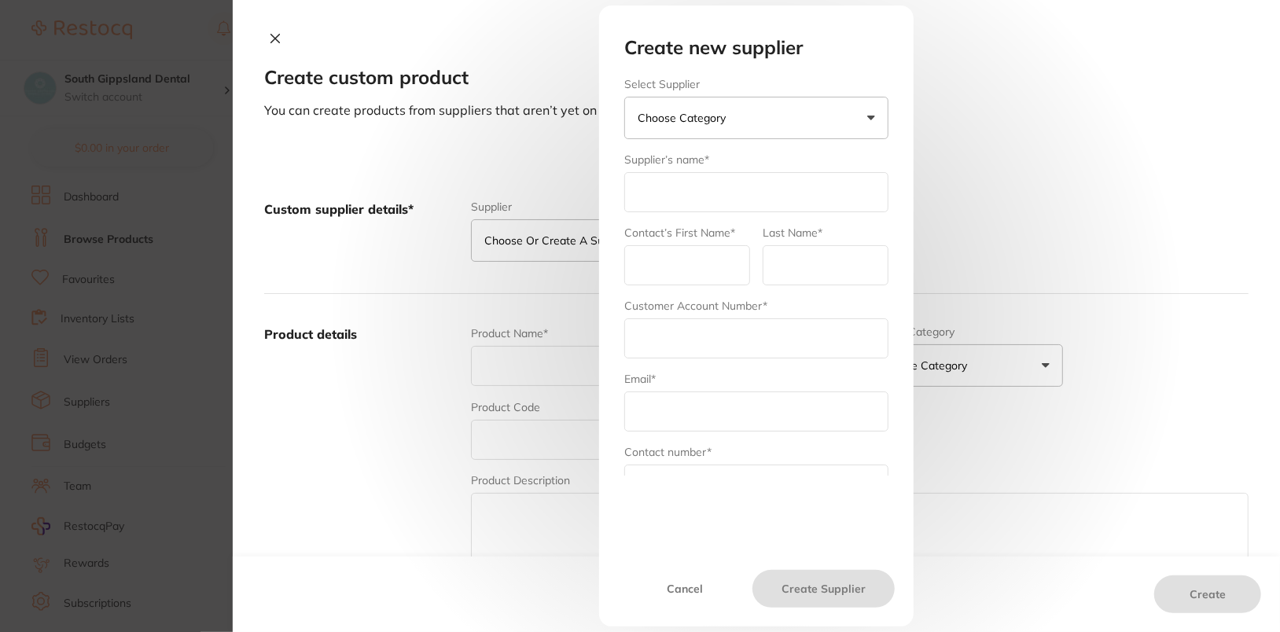
click at [708, 108] on button "Choose Category" at bounding box center [756, 118] width 264 height 42
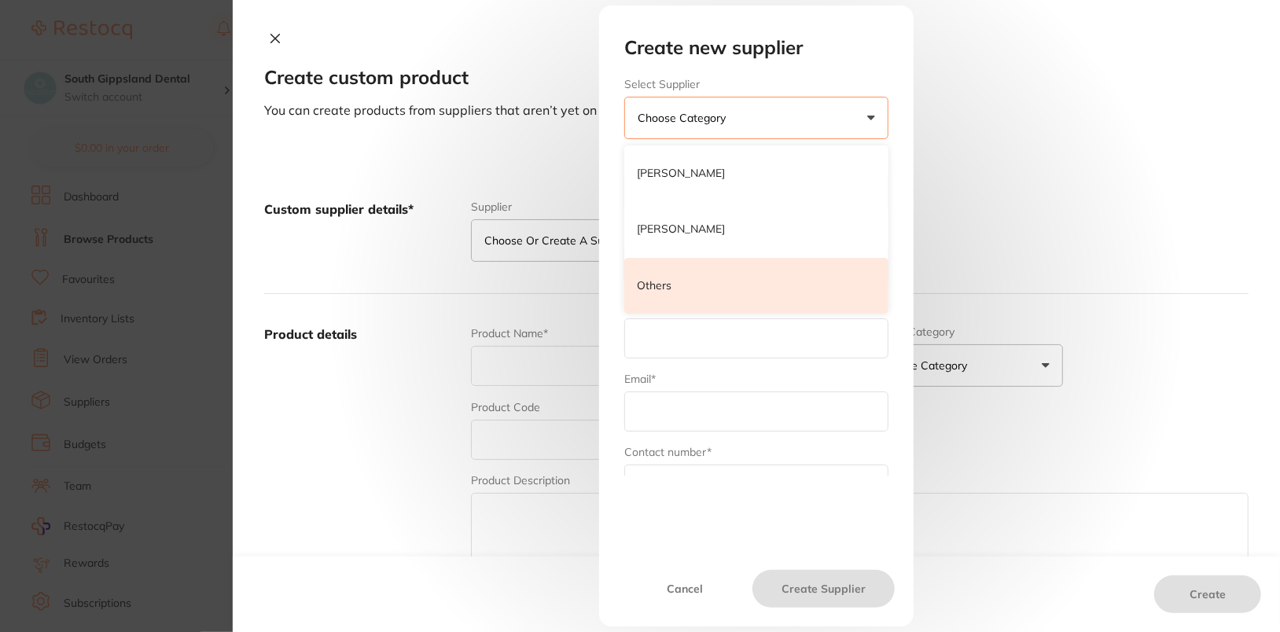
click at [694, 275] on li "Others" at bounding box center [756, 286] width 264 height 57
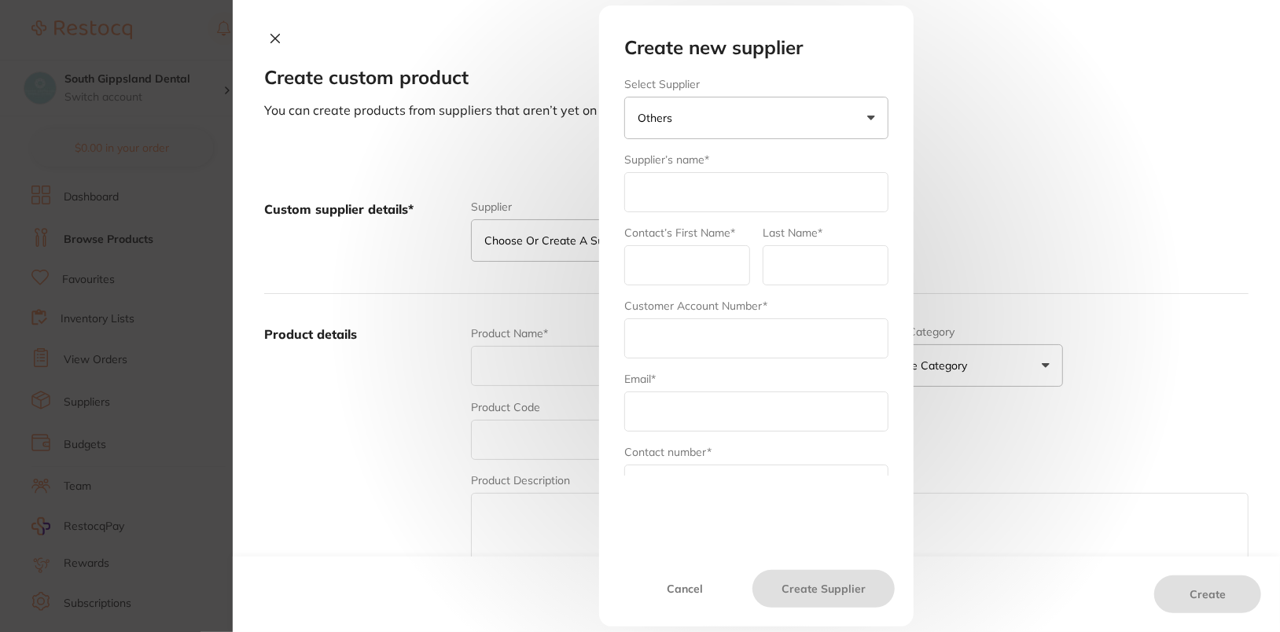
click at [716, 176] on input "text" at bounding box center [756, 192] width 264 height 40
paste input "Tomident"
type input "Tomident"
click at [633, 270] on input "text" at bounding box center [687, 265] width 126 height 40
type input "Tomident"
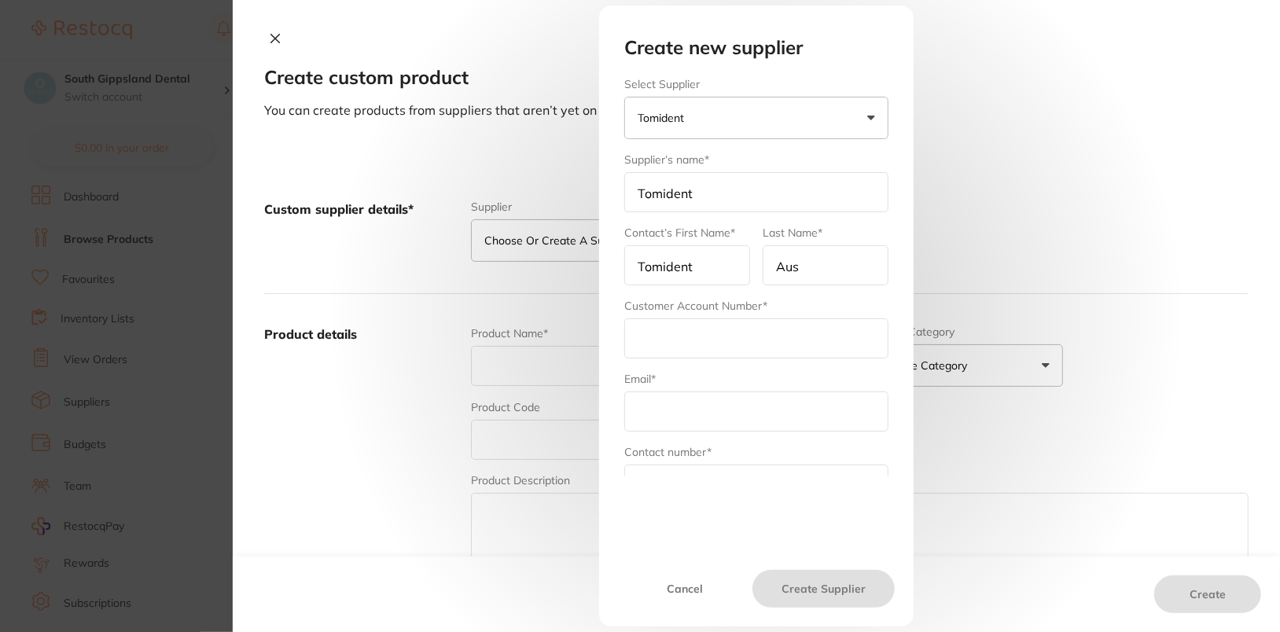
type input "Australia"
click at [679, 344] on input "text" at bounding box center [756, 338] width 264 height 40
paste input "info@tomident.com"
click at [641, 347] on input "info@tomident.com" at bounding box center [756, 338] width 264 height 40
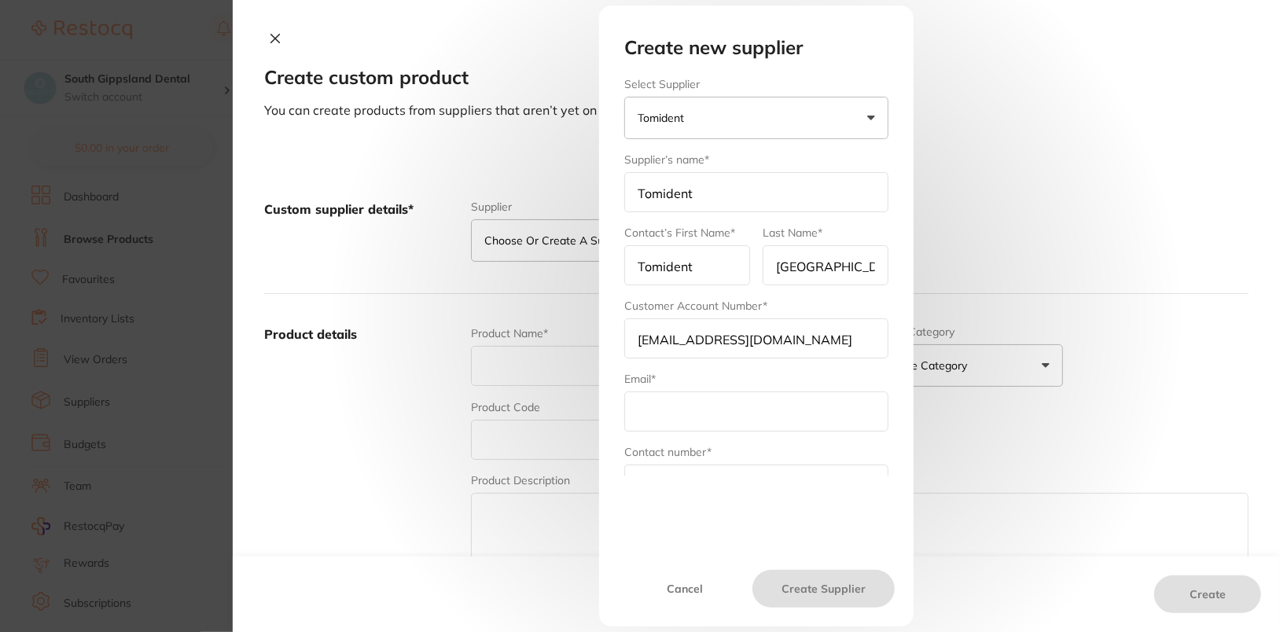
click at [641, 347] on input "info@tomident.com" at bounding box center [756, 338] width 264 height 40
paste input "SWK001"
type input "SWK001"
click at [718, 373] on div "Email*" at bounding box center [756, 401] width 264 height 61
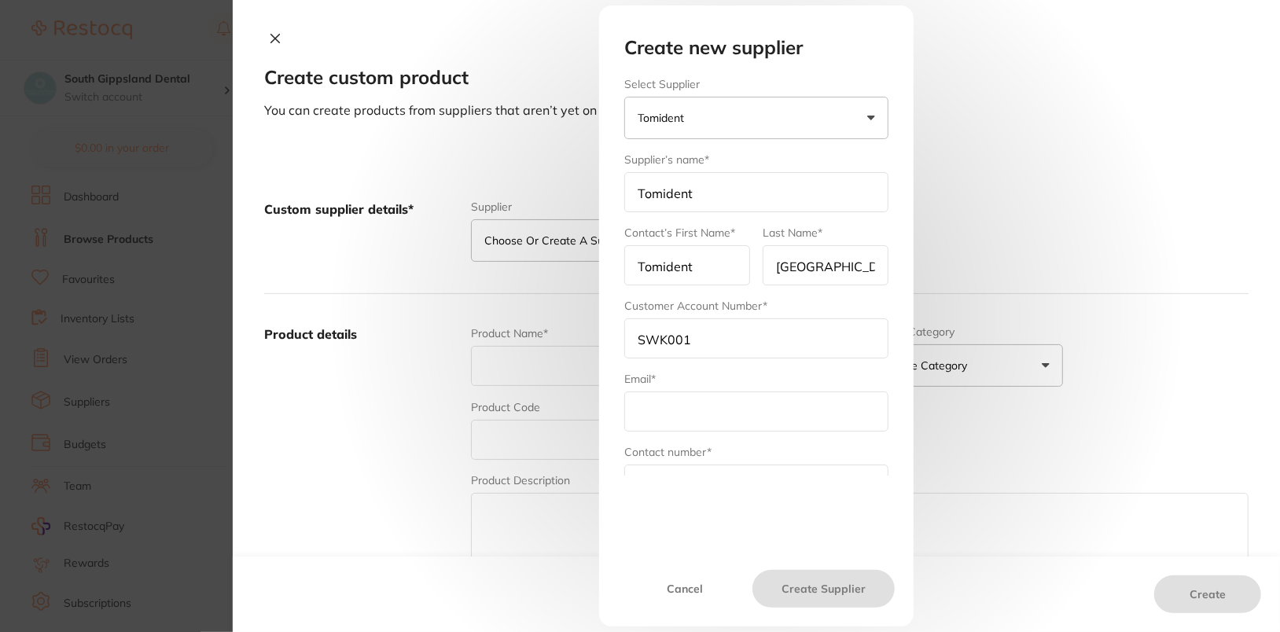
click at [725, 393] on input "text" at bounding box center [756, 411] width 264 height 40
click at [768, 406] on input "text" at bounding box center [756, 411] width 264 height 40
paste input "info@tomident.com"
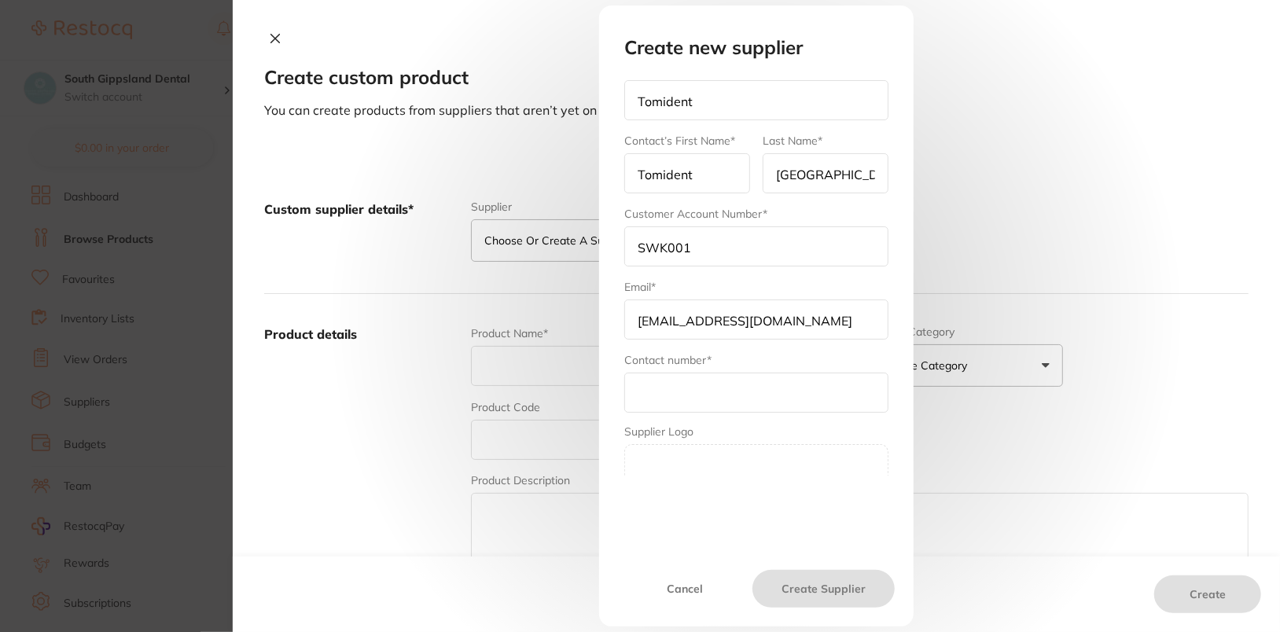
scroll to position [94, 0]
type input "info@tomident.com"
click at [766, 384] on input "text" at bounding box center [756, 390] width 264 height 40
click at [693, 363] on div "Contact number*" at bounding box center [756, 380] width 264 height 61
click at [708, 388] on input "text" at bounding box center [756, 390] width 264 height 40
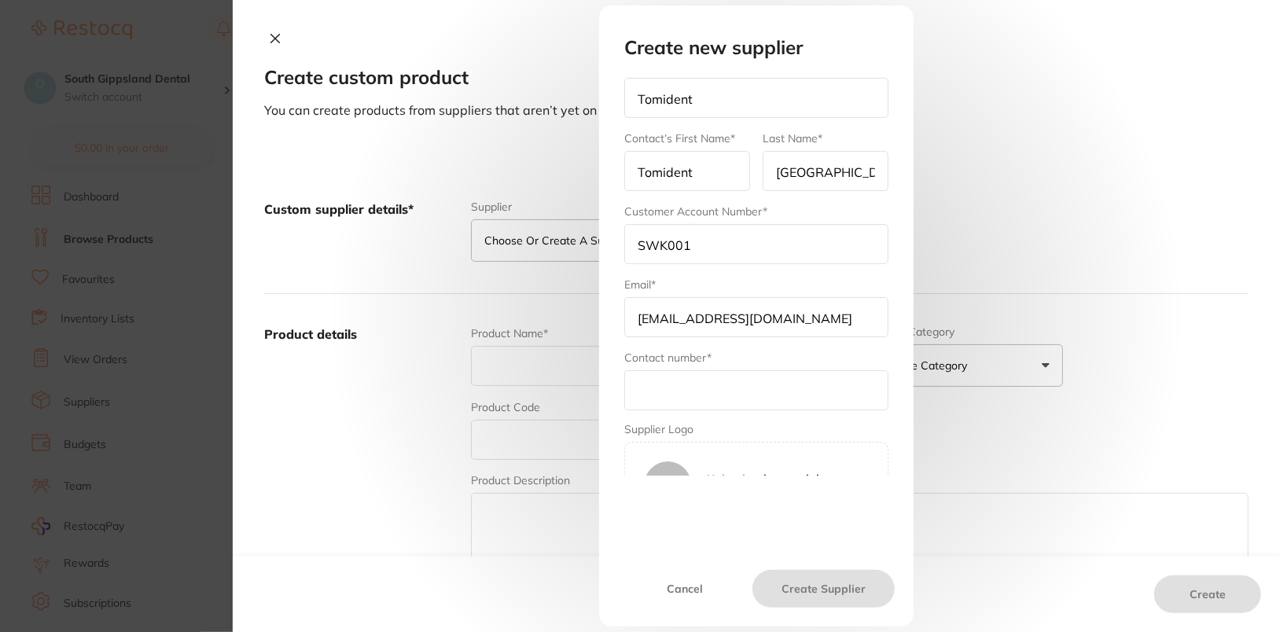
paste input "610297991414"
type input "610297991414"
click at [804, 596] on button "Create Supplier" at bounding box center [823, 589] width 142 height 38
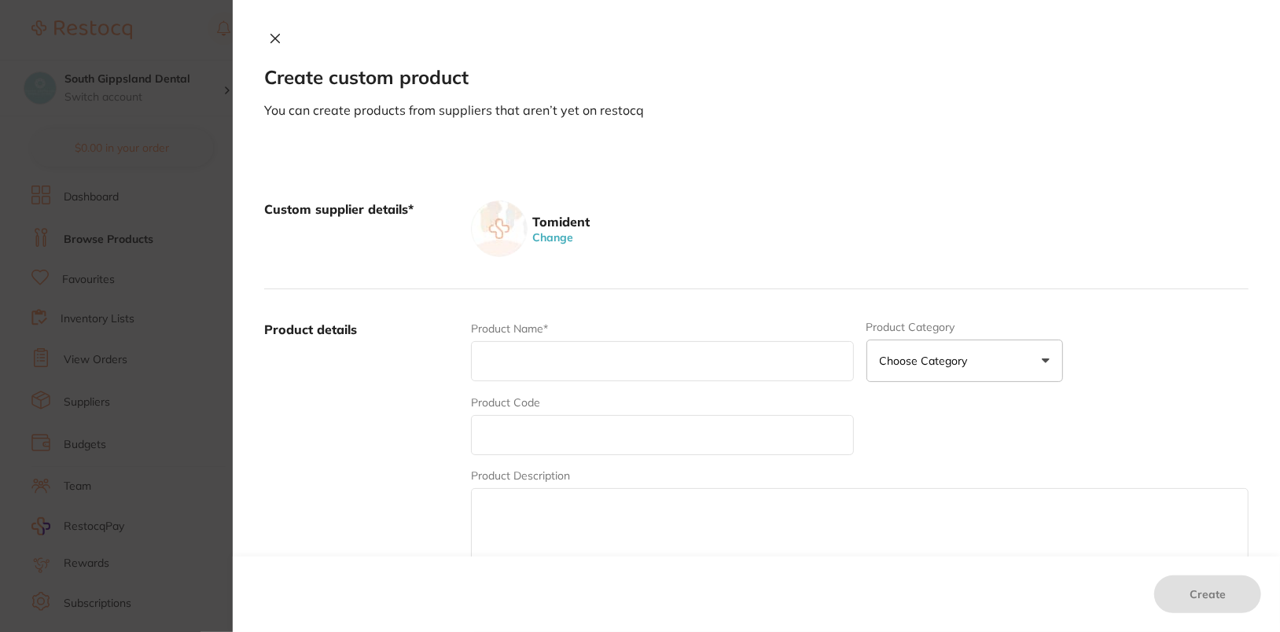
click at [560, 234] on button "Change" at bounding box center [552, 237] width 50 height 14
click at [560, 234] on p "Choose or create a supplier" at bounding box center [558, 241] width 149 height 16
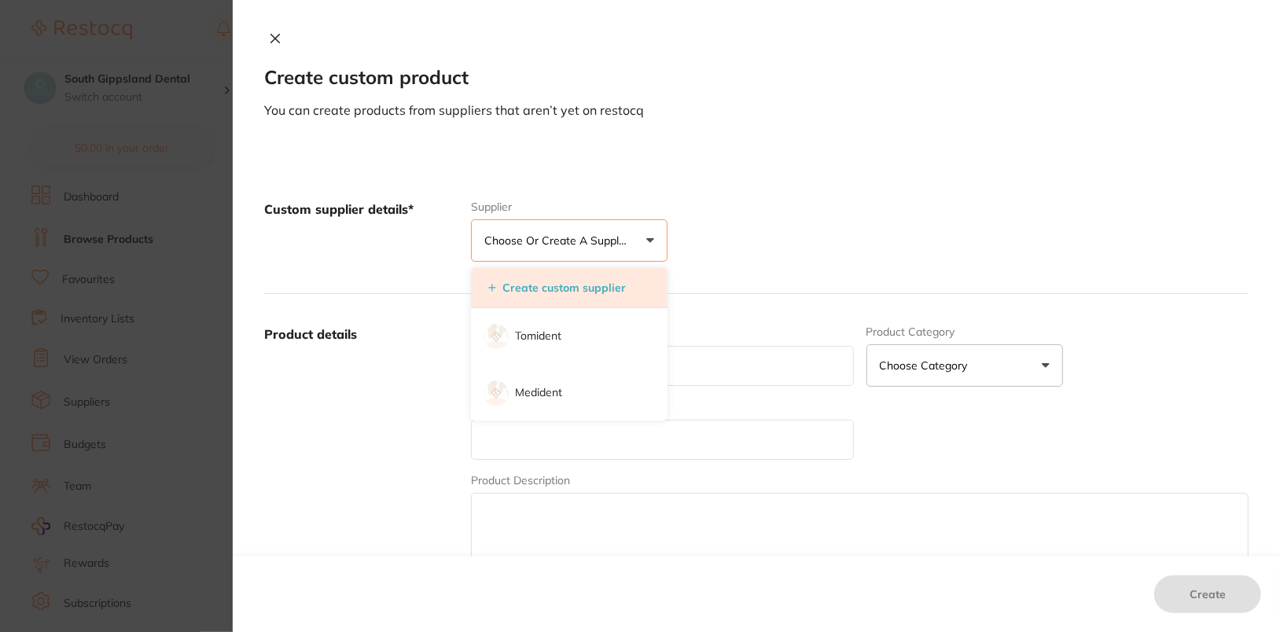
click at [558, 292] on button "Create custom supplier" at bounding box center [556, 288] width 147 height 14
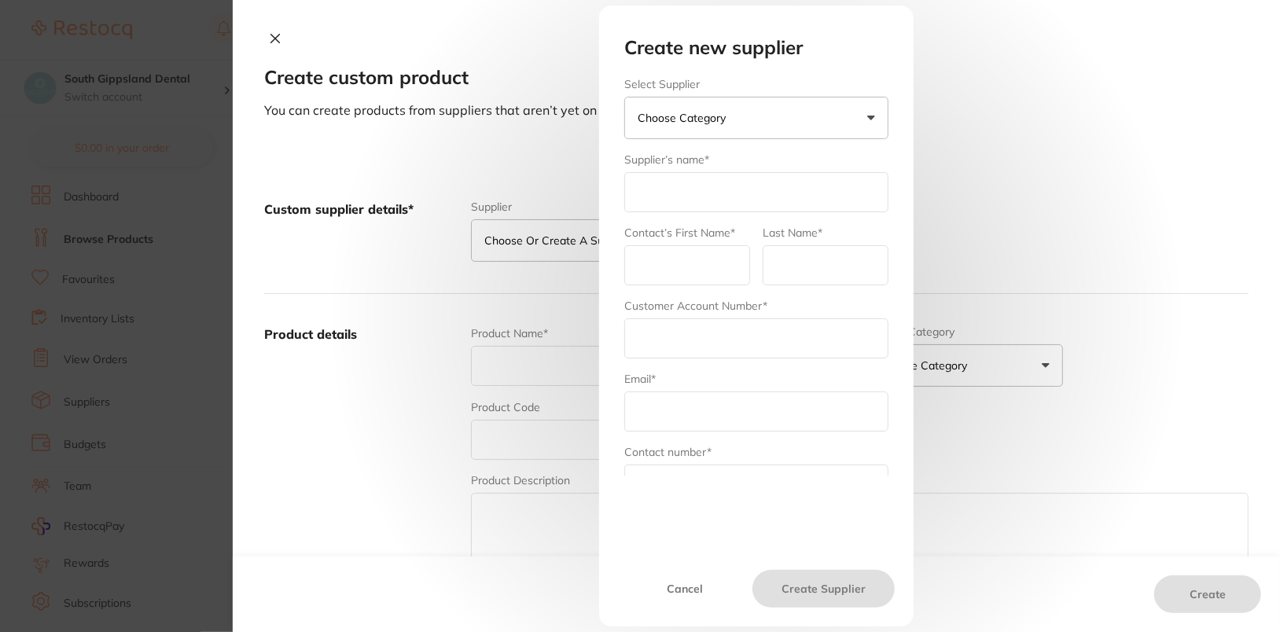
click at [738, 189] on input "text" at bounding box center [756, 192] width 264 height 40
type input "SDI"
click at [799, 245] on input "text" at bounding box center [826, 265] width 126 height 40
click at [687, 280] on input "text" at bounding box center [687, 265] width 126 height 40
type input "SDI"
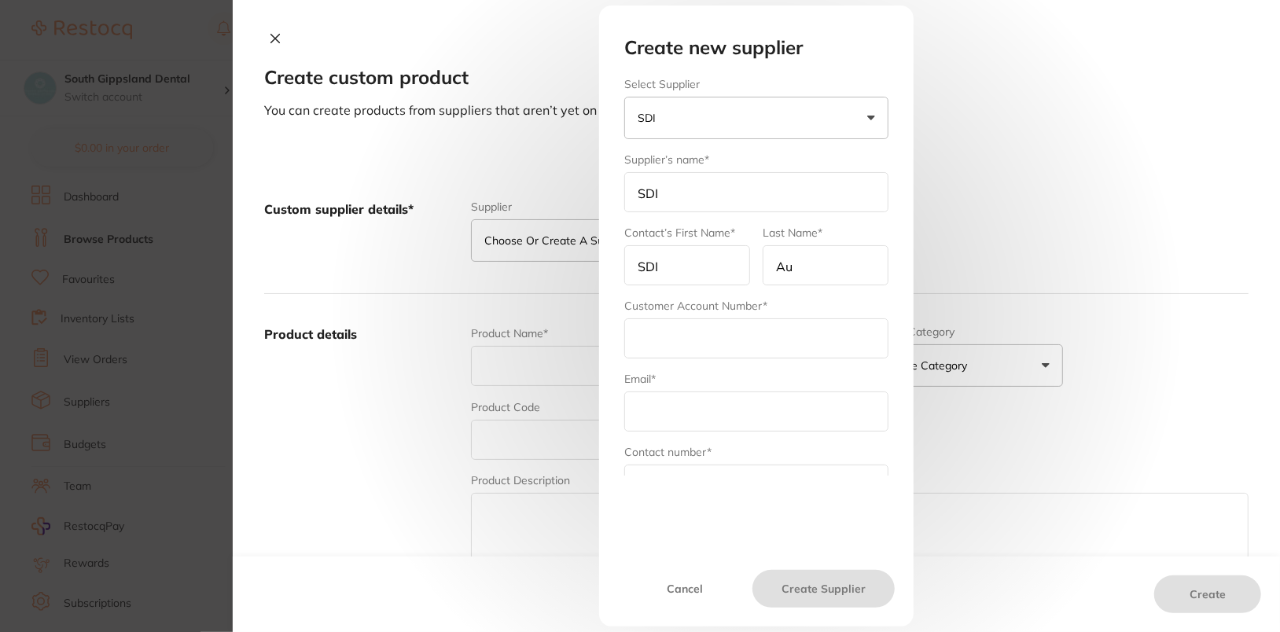
type input "Australia"
click at [777, 350] on input "text" at bounding box center [756, 338] width 264 height 40
paste input "AU32060"
type input "AU32060"
click at [719, 399] on input "text" at bounding box center [756, 411] width 264 height 40
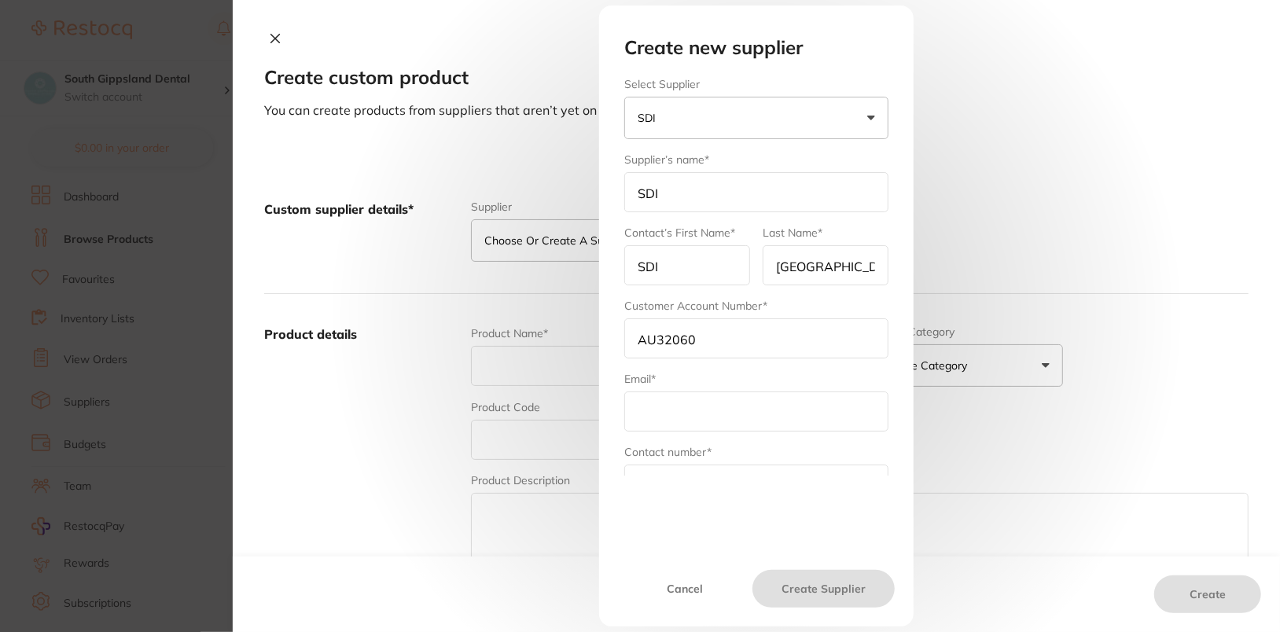
paste input "Info@sdi.com.au"
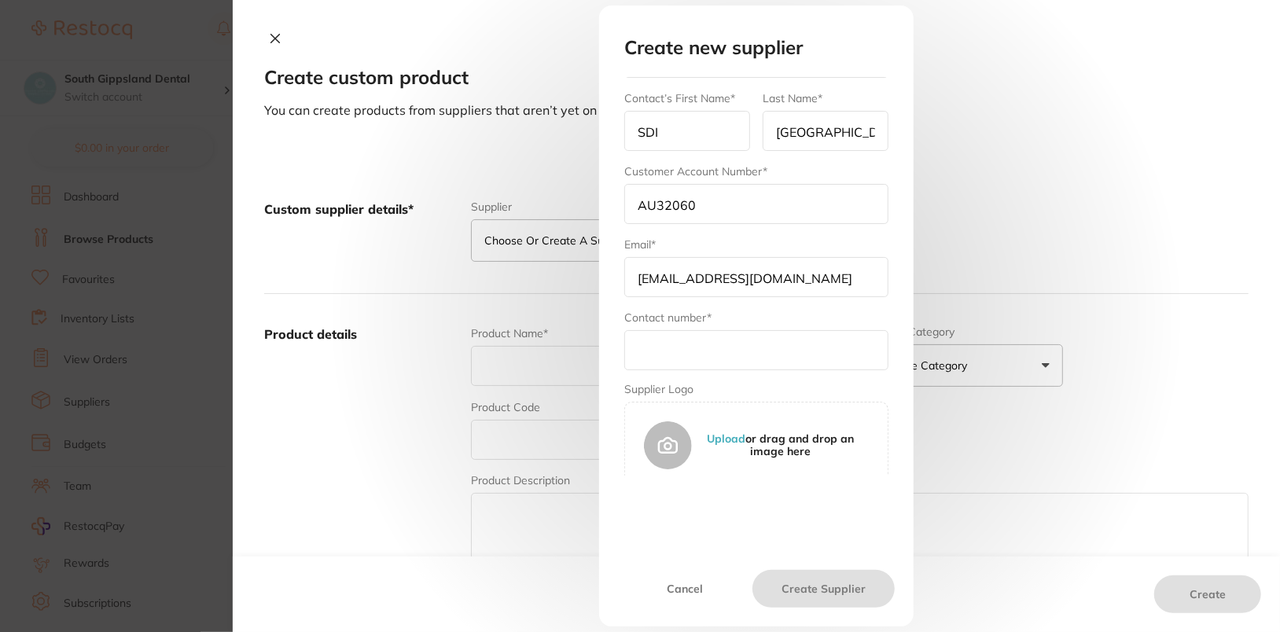
scroll to position [145, 0]
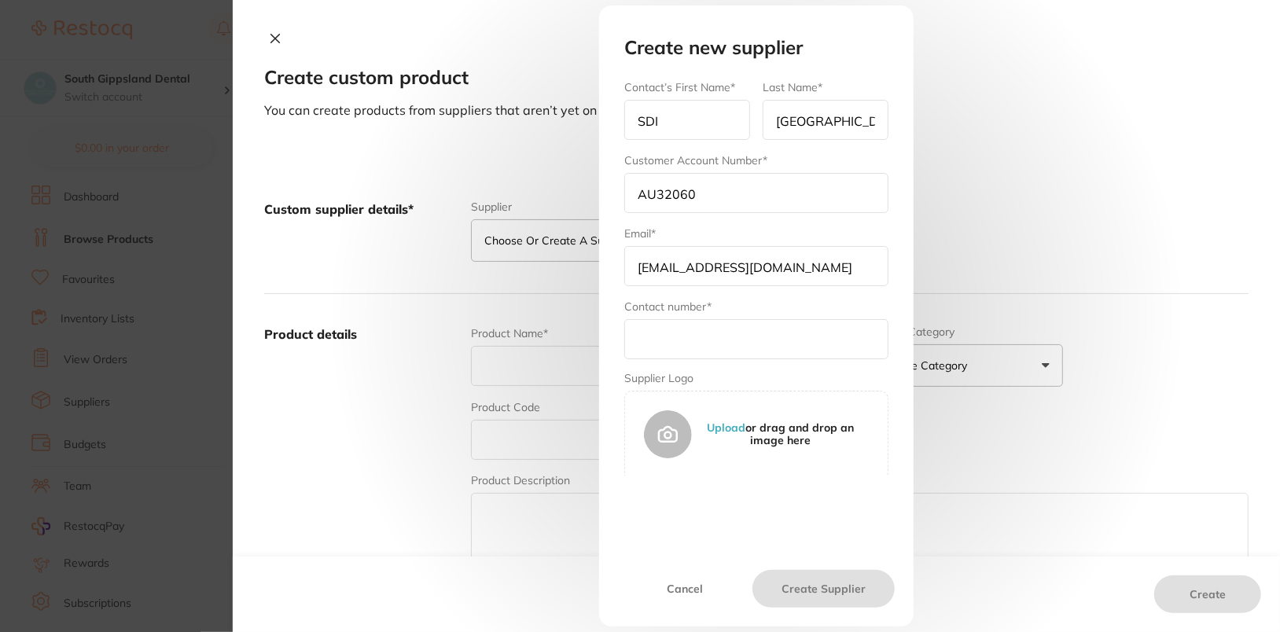
type input "Info@sdi.com.au"
click at [737, 311] on div "Contact number*" at bounding box center [756, 329] width 264 height 61
click at [742, 350] on input "text" at bounding box center [756, 339] width 264 height 40
paste input "" 1 800 337 003""
type input "1 800 337 003"
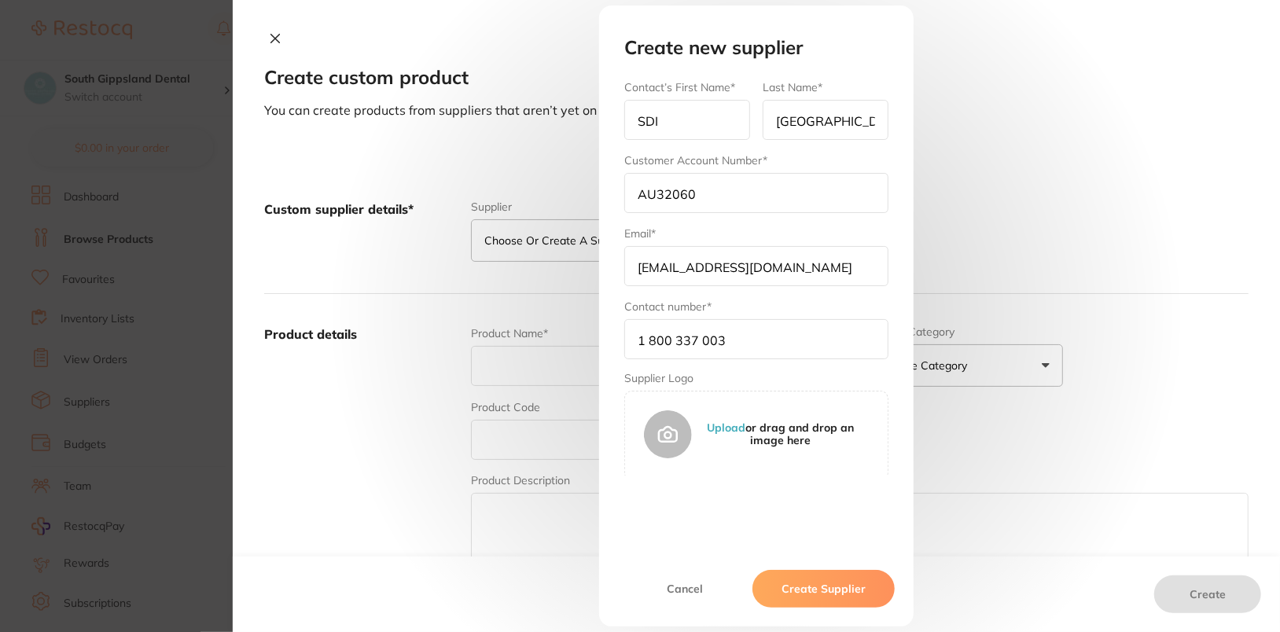
click at [852, 597] on button "Create Supplier" at bounding box center [823, 589] width 142 height 38
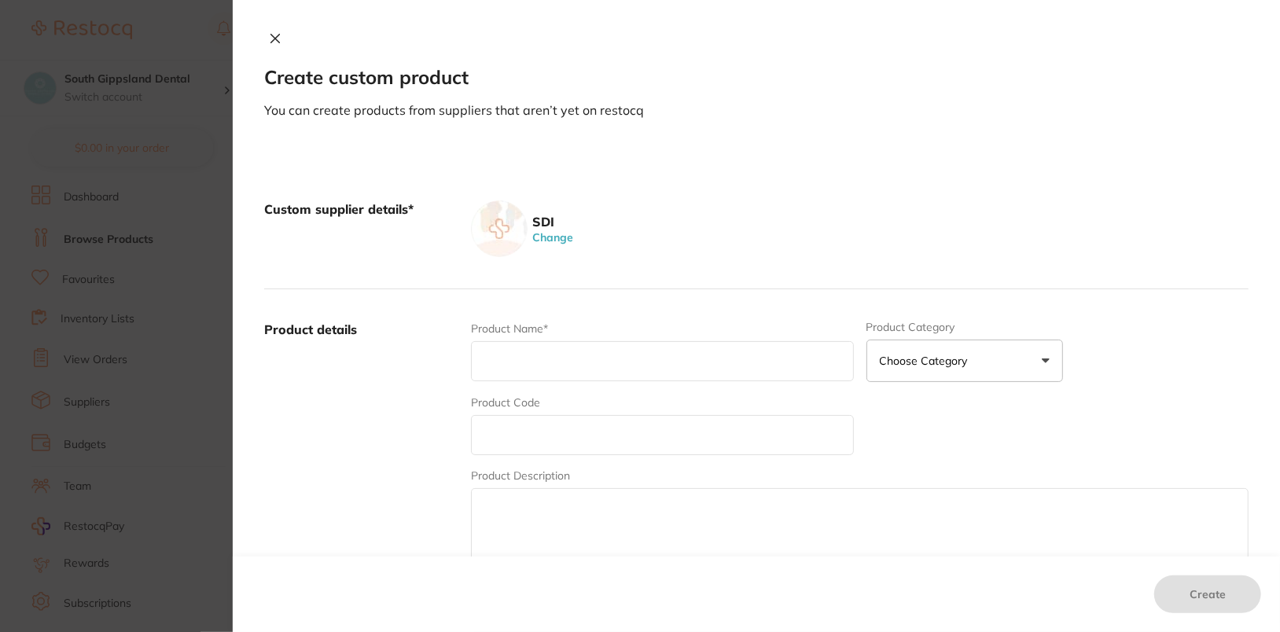
click at [656, 202] on div "SDI Change" at bounding box center [859, 228] width 777 height 57
click at [652, 262] on div "Custom supplier details* SDI Change" at bounding box center [756, 229] width 984 height 120
click at [272, 44] on icon at bounding box center [275, 38] width 13 height 13
